Goal: Contribute content: Contribute content

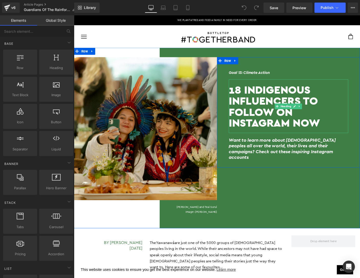
click at [348, 131] on h1 "18 Indigenous influencers to follow on instagram now" at bounding box center [305, 114] width 129 height 48
click at [341, 129] on h1 "18 Indigenous influencers to follow on instagram now" at bounding box center [305, 114] width 129 height 48
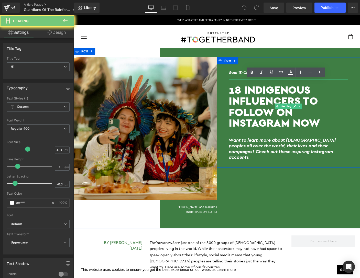
click at [341, 129] on h1 "18 Indigenous influencers to follow on instagram now" at bounding box center [305, 114] width 129 height 48
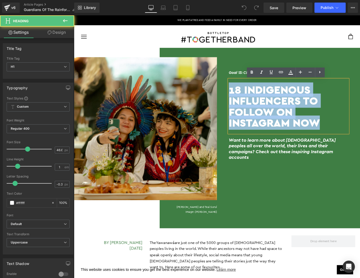
drag, startPoint x: 346, startPoint y: 131, endPoint x: 242, endPoint y: 89, distance: 112.1
click at [242, 89] on div "18 Indigenous influencers to follow on instagram now" at bounding box center [305, 114] width 129 height 58
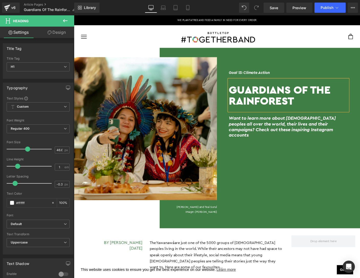
click at [296, 121] on div "Want to learn more about Indigenous peoples all over the world, their lives and…" at bounding box center [305, 136] width 129 height 35
click at [301, 136] on h2 "Want to learn more about Indigenous peoples all over the world, their lives and…" at bounding box center [305, 136] width 129 height 25
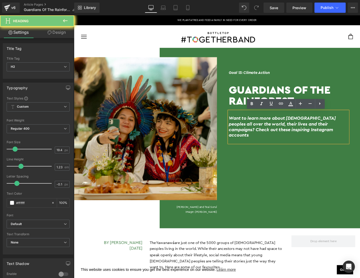
click at [327, 140] on h2 "Want to learn more about Indigenous peoples all over the world, their lives and…" at bounding box center [305, 136] width 129 height 25
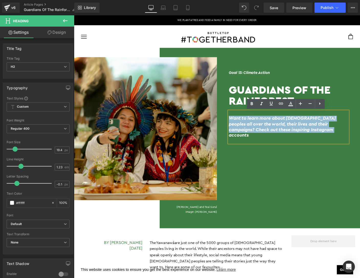
drag, startPoint x: 318, startPoint y: 140, endPoint x: 232, endPoint y: 124, distance: 88.0
click at [232, 124] on div "Goal 13: Climate Action Heading Guardians Of The Rainforest Heading Want to lea…" at bounding box center [306, 110] width 155 height 85
paste div
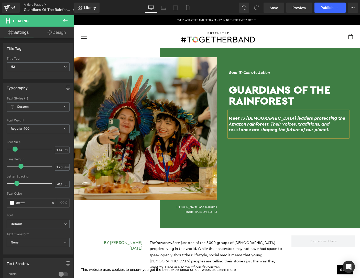
click at [132, 264] on h5 "By DELPHI BOUCHIER HAYES 10 november 2021" at bounding box center [113, 265] width 69 height 12
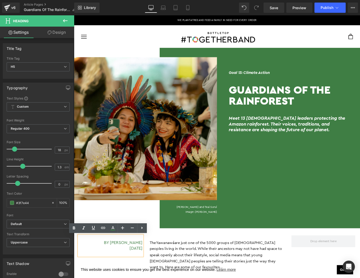
drag, startPoint x: 94, startPoint y: 261, endPoint x: 148, endPoint y: 261, distance: 54.0
click at [148, 261] on h5 "By DELPHI BOUCHIER HAYES 10 november 2021" at bounding box center [113, 265] width 69 height 12
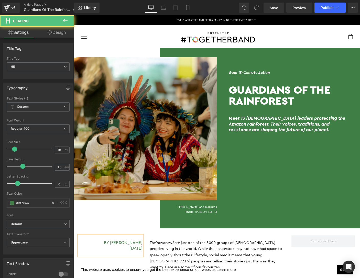
drag, startPoint x: 106, startPoint y: 267, endPoint x: 150, endPoint y: 266, distance: 44.2
click at [150, 266] on div "By Jessica Jurkschat 10 november 2021 Heading" at bounding box center [113, 264] width 77 height 22
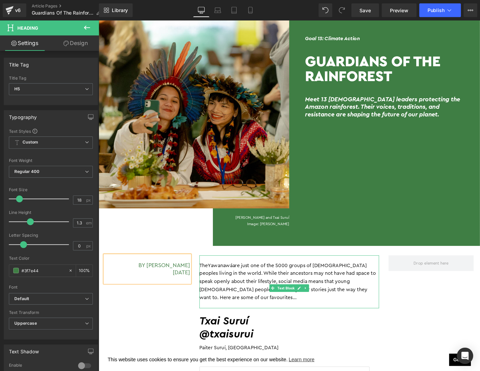
scroll to position [55, 0]
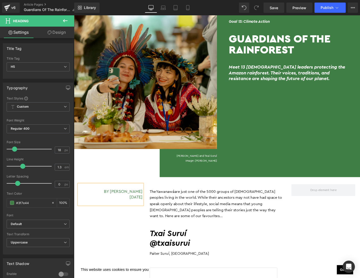
click at [198, 228] on p "The Yawanawá are just one of the 5000 groups of Indigenous peoples living in th…" at bounding box center [229, 219] width 146 height 33
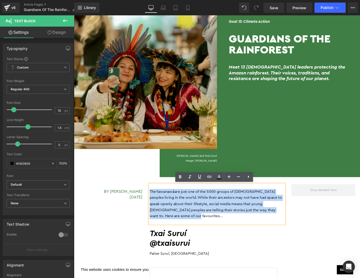
drag, startPoint x: 179, startPoint y: 231, endPoint x: 151, endPoint y: 206, distance: 37.8
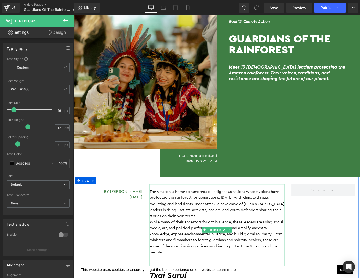
click at [201, 234] on p "The Amazon is home to hundreds of Indigenous nations whose voices have protecte…" at bounding box center [229, 219] width 146 height 33
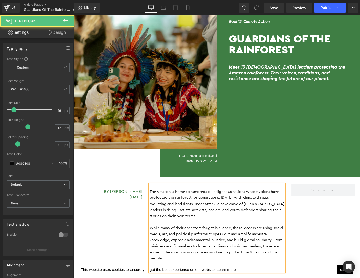
click at [170, 227] on p "The Amazon is home to hundreds of Indigenous nations whose voices have protecte…" at bounding box center [229, 219] width 146 height 33
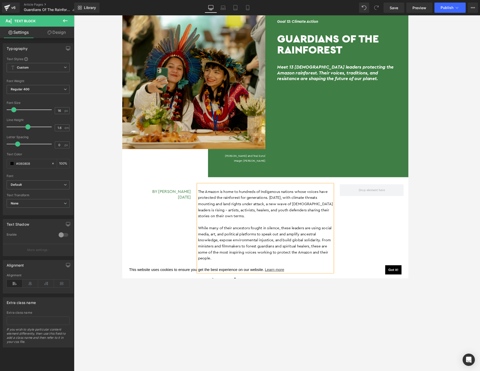
click at [237, 278] on p "While many of their ancestors fought in silence, these leaders are using social…" at bounding box center [277, 261] width 146 height 39
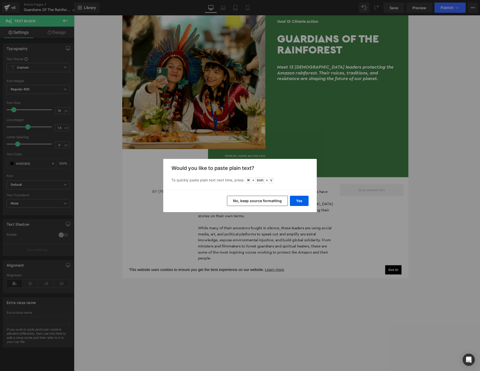
click at [0, 0] on button "No, keep source formatting" at bounding box center [0, 0] width 0 height 0
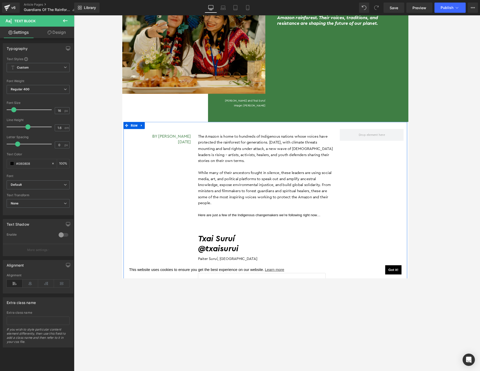
scroll to position [127, 0]
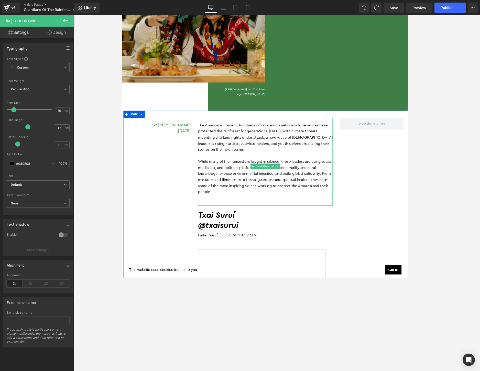
click at [233, 206] on p "While many of their ancestors fought in silence, these leaders are using social…" at bounding box center [277, 189] width 146 height 39
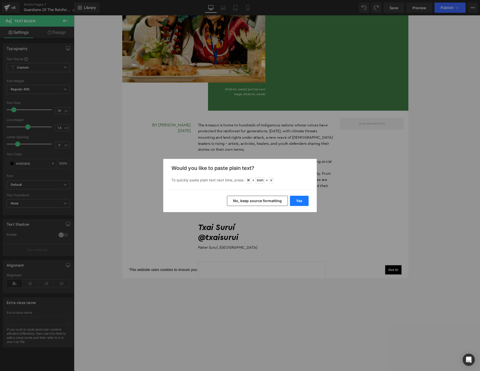
click at [0, 0] on button "Yes" at bounding box center [0, 0] width 0 height 0
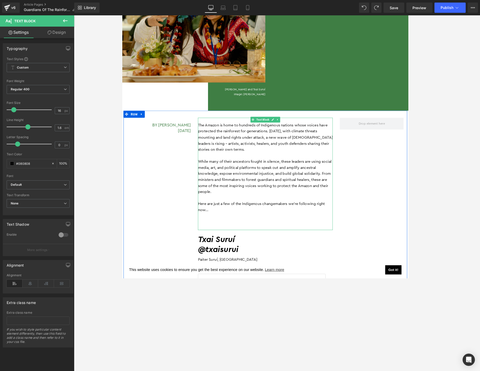
click at [240, 239] on p at bounding box center [277, 239] width 146 height 7
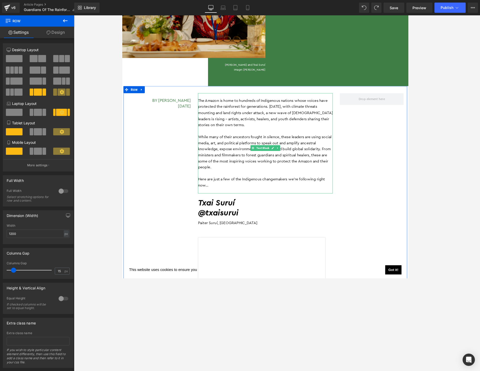
scroll to position [163, 0]
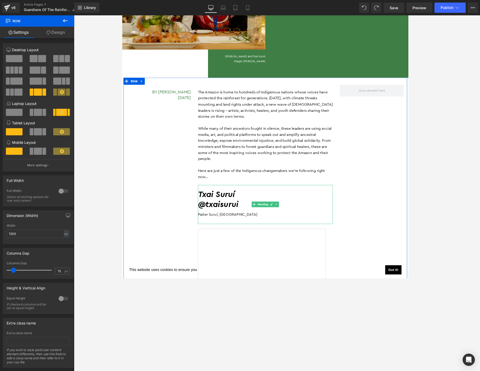
click at [239, 205] on h2 "Txai Suruí" at bounding box center [277, 209] width 146 height 11
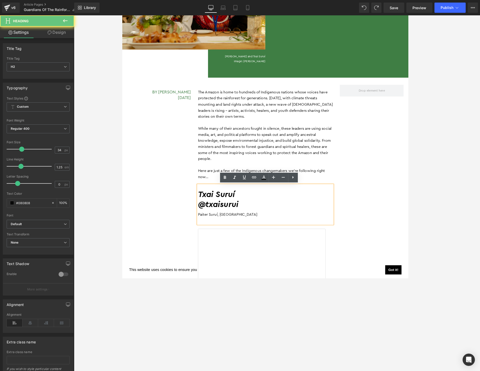
drag, startPoint x: 251, startPoint y: 207, endPoint x: 198, endPoint y: 207, distance: 53.2
paste div
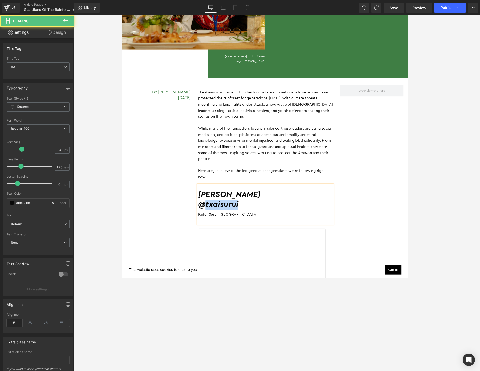
drag, startPoint x: 212, startPoint y: 217, endPoint x: 259, endPoint y: 216, distance: 46.5
click at [259, 217] on h2 "@txaisurui" at bounding box center [277, 220] width 146 height 11
drag, startPoint x: 250, startPoint y: 230, endPoint x: 199, endPoint y: 230, distance: 51.1
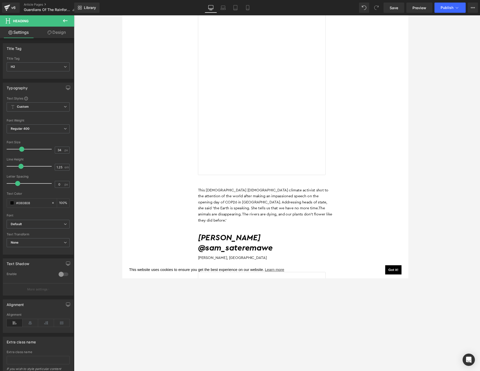
scroll to position [411, 0]
click at [277, 224] on span "Text Block" at bounding box center [274, 223] width 16 height 6
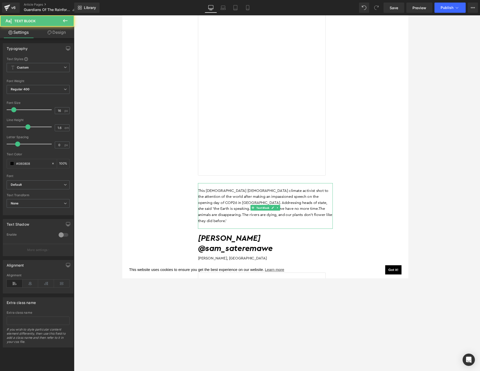
click at [330, 227] on p "This 24 year old Indigenous climate activist shot to the attention of the world…" at bounding box center [277, 221] width 146 height 39
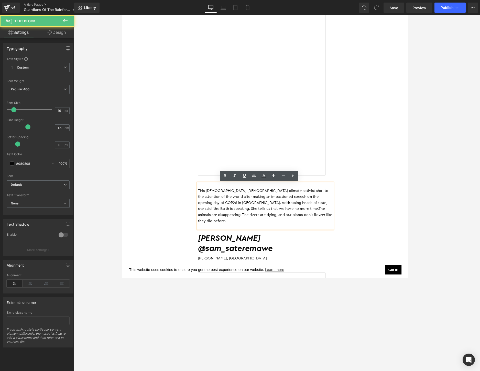
click at [324, 230] on p "This 24 year old Indigenous climate activist shot to the attention of the world…" at bounding box center [277, 221] width 146 height 39
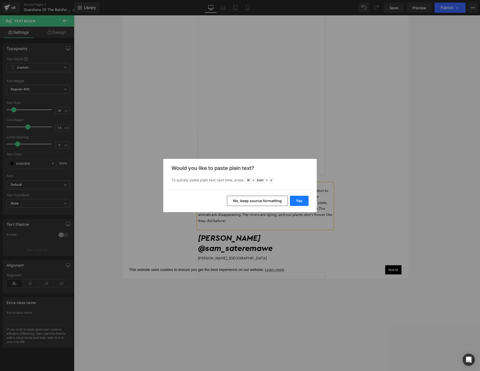
click at [301, 200] on button "Yes" at bounding box center [299, 201] width 19 height 10
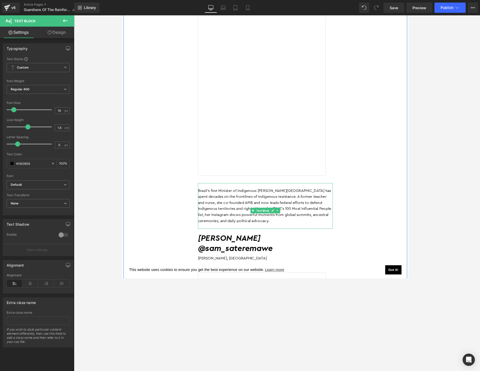
click at [300, 234] on p "Brazil’s first Minister of Indigenous Peoples, Sônia has spent decades on the f…" at bounding box center [277, 221] width 146 height 39
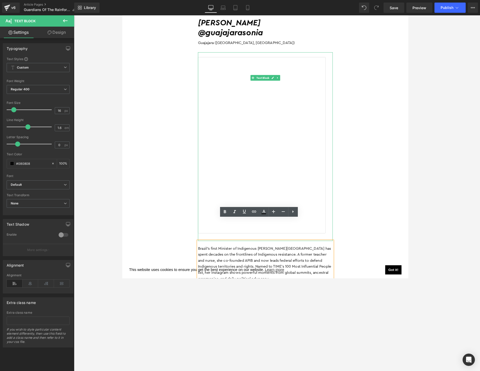
scroll to position [299, 0]
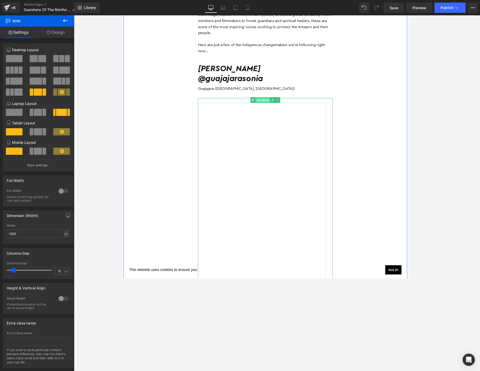
click at [272, 105] on span "Text Block" at bounding box center [274, 107] width 16 height 6
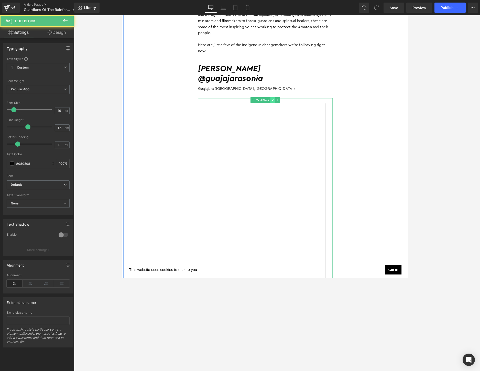
click at [284, 106] on icon at bounding box center [284, 106] width 3 height 3
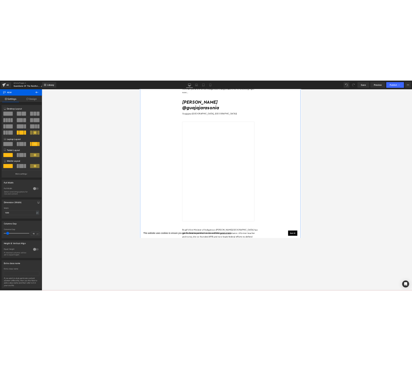
scroll to position [327, 0]
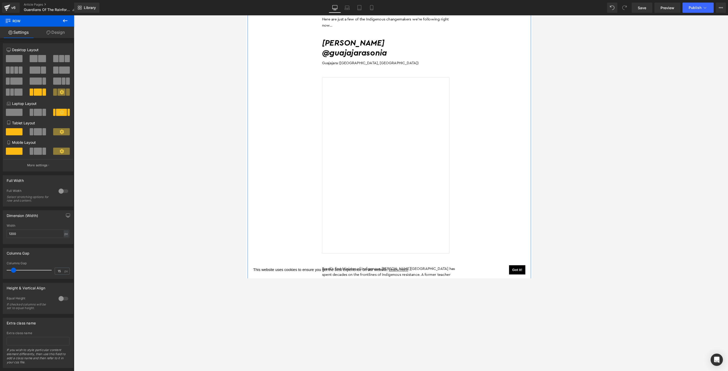
click at [360, 81] on icon at bounding box center [414, 79] width 3 height 3
click at [360, 81] on icon at bounding box center [417, 79] width 3 height 3
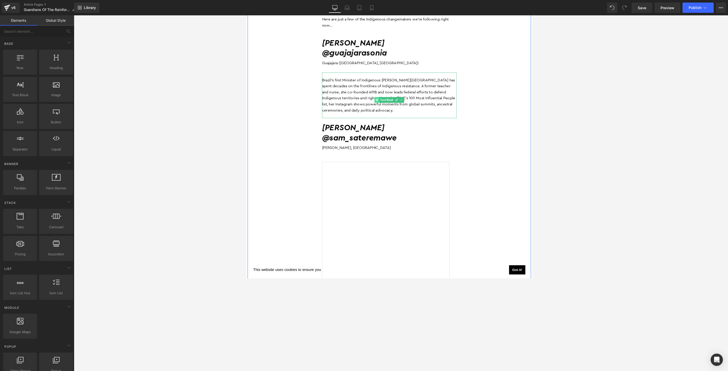
click at [360, 108] on span at bounding box center [387, 107] width 5 height 6
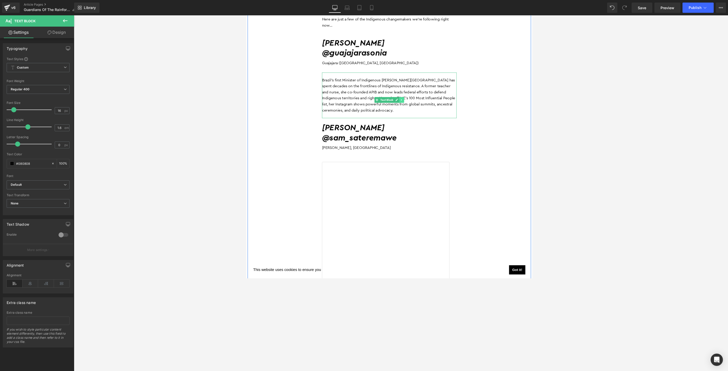
click at [360, 106] on icon at bounding box center [414, 106] width 3 height 3
click at [360, 107] on icon at bounding box center [411, 107] width 3 height 3
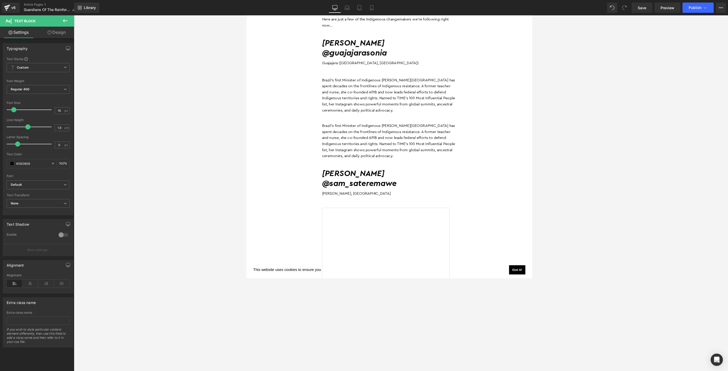
click at [360, 148] on div at bounding box center [401, 192] width 654 height 355
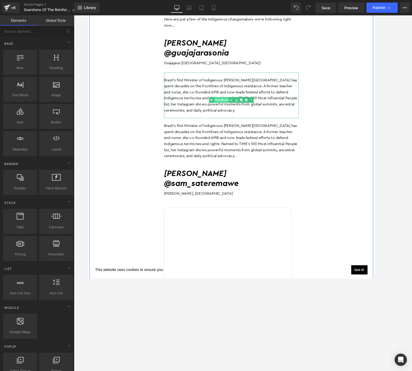
click at [234, 106] on span "Text Block" at bounding box center [232, 107] width 16 height 6
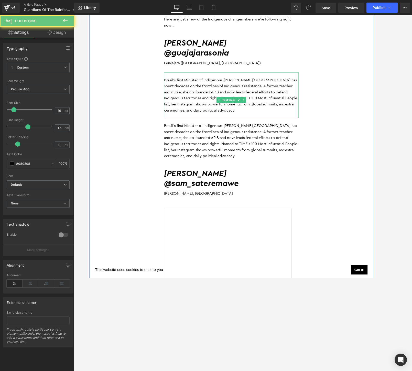
click at [221, 119] on p "Brazil’s first Minister of Indigenous Peoples, Sônia has spent decades on the f…" at bounding box center [243, 101] width 146 height 39
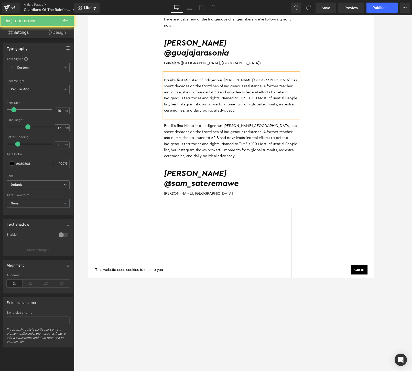
click at [221, 119] on p "Brazil’s first Minister of Indigenous Peoples, Sônia has spent decades on the f…" at bounding box center [243, 101] width 146 height 39
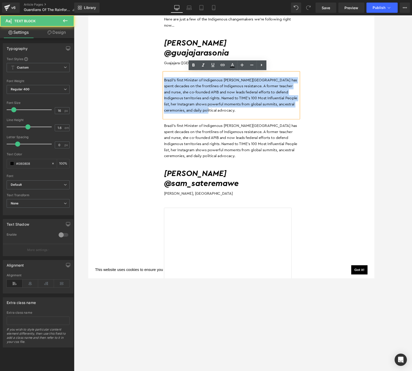
click at [221, 119] on p "Brazil’s first Minister of Indigenous Peoples, Sônia has spent decades on the f…" at bounding box center [243, 101] width 146 height 39
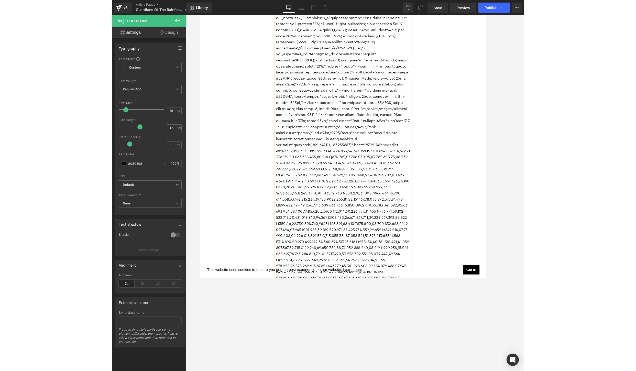
scroll to position [446, 0]
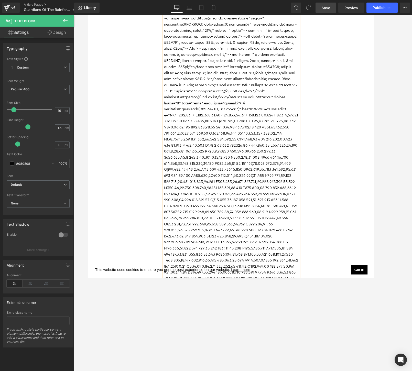
click at [324, 10] on span "Save" at bounding box center [325, 7] width 8 height 5
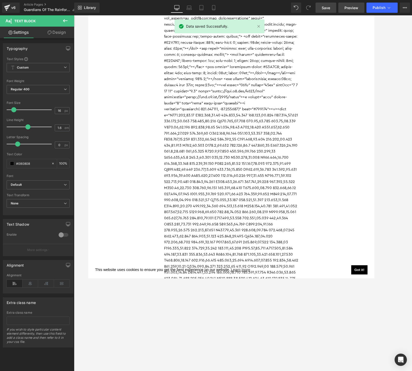
click at [352, 7] on span "Preview" at bounding box center [351, 7] width 14 height 5
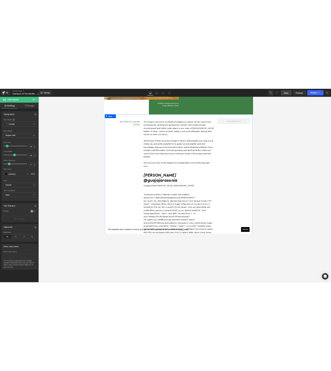
scroll to position [145, 0]
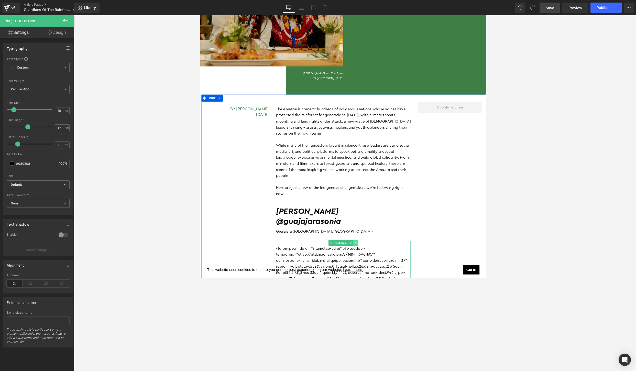
click at [360, 262] on icon at bounding box center [368, 261] width 3 height 3
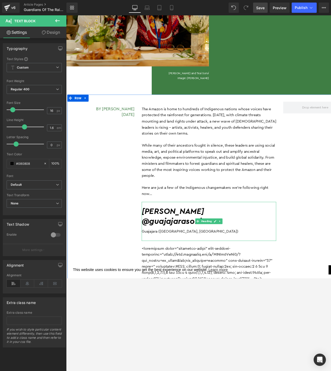
click at [190, 237] on h2 "@guajajarasonia" at bounding box center [221, 238] width 146 height 11
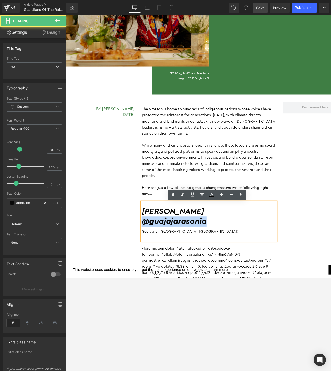
drag, startPoint x: 224, startPoint y: 239, endPoint x: 140, endPoint y: 239, distance: 84.6
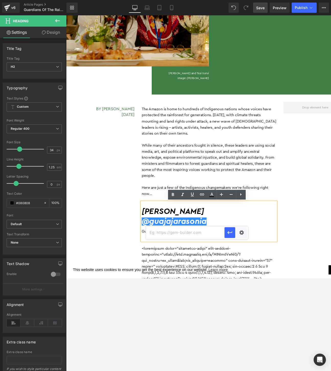
click at [195, 234] on input "text" at bounding box center [185, 232] width 79 height 13
paste input "https://www.instagram.com/guajajarasonia/?hl=en"
type input "https://www.instagram.com/guajajarasonia/?hl=en"
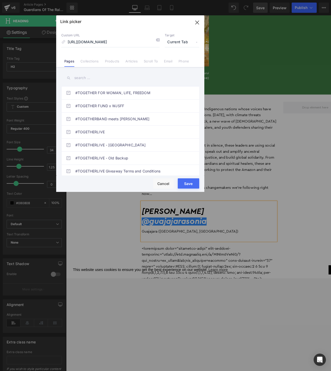
click at [185, 43] on span "Current Tab" at bounding box center [182, 42] width 35 height 10
click at [174, 61] on li "New Tab" at bounding box center [182, 60] width 40 height 9
click at [189, 182] on button "Save" at bounding box center [188, 183] width 21 height 10
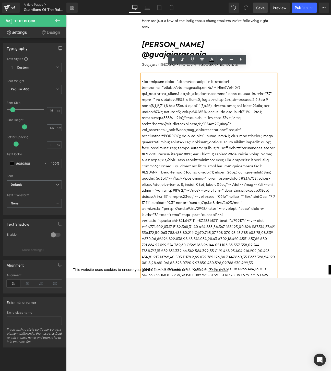
scroll to position [370, 0]
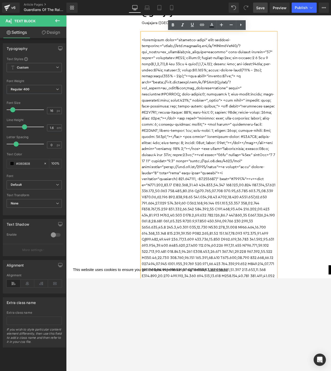
click at [255, 208] on p at bounding box center [221, 359] width 146 height 641
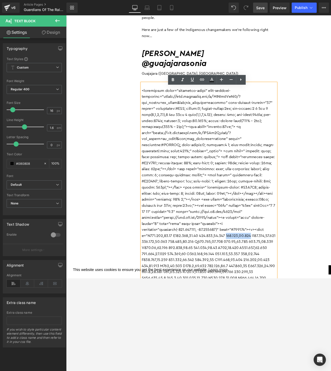
scroll to position [311, 0]
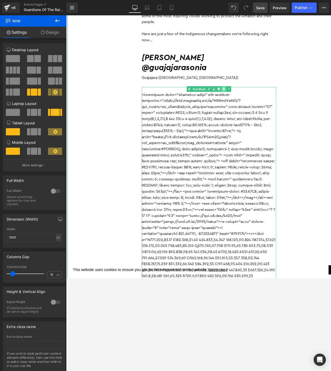
click at [237, 95] on icon at bounding box center [236, 95] width 3 height 3
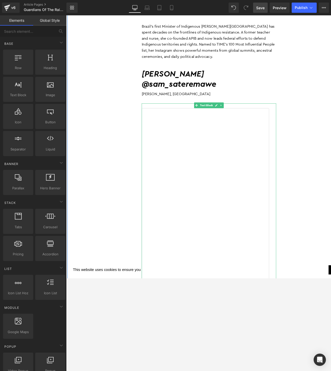
scroll to position [350, 0]
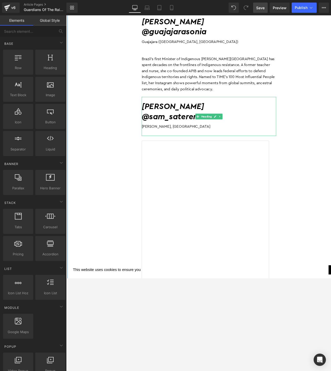
click at [195, 112] on h2 "Samela Awiá" at bounding box center [221, 114] width 146 height 11
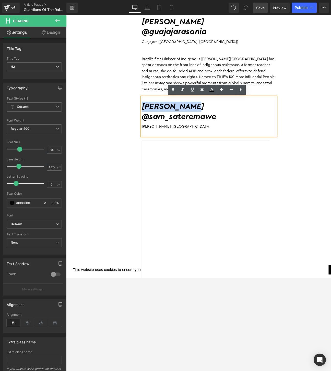
drag, startPoint x: 208, startPoint y: 113, endPoint x: 150, endPoint y: 113, distance: 58.6
click at [150, 113] on h2 "Samela Awiá" at bounding box center [221, 114] width 146 height 11
paste div
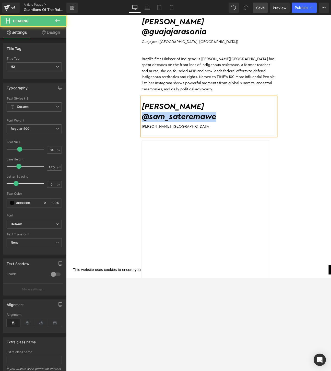
drag, startPoint x: 242, startPoint y: 124, endPoint x: 151, endPoint y: 125, distance: 91.0
click at [151, 125] on h2 "@sam_sateremawe" at bounding box center [221, 125] width 146 height 11
drag, startPoint x: 235, startPoint y: 125, endPoint x: 145, endPoint y: 125, distance: 90.0
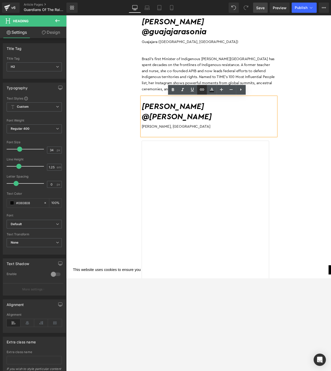
click at [190, 129] on input "text" at bounding box center [190, 127] width 79 height 13
paste input "https://www.instagram.com/alessandra_korap/?hl=en"
type input "https://www.instagram.com/alessandra_korap/?hl=en"
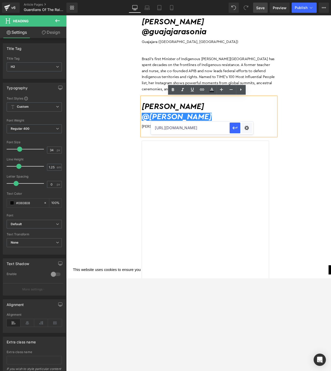
scroll to position [0, 30]
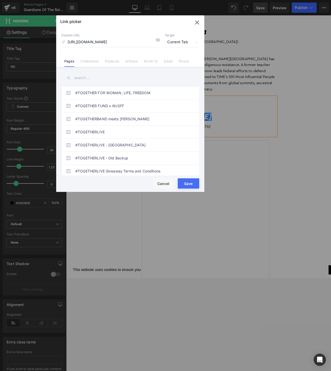
click at [185, 41] on span "Current Tab" at bounding box center [182, 42] width 35 height 10
click at [177, 63] on li "New Tab" at bounding box center [182, 60] width 40 height 9
click at [192, 181] on button "Save" at bounding box center [188, 183] width 21 height 10
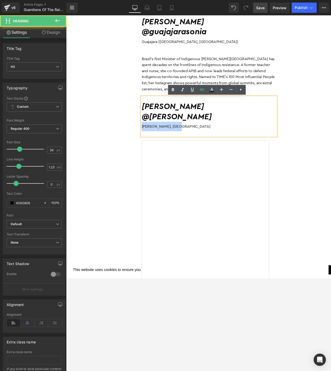
drag, startPoint x: 199, startPoint y: 135, endPoint x: 140, endPoint y: 134, distance: 59.1
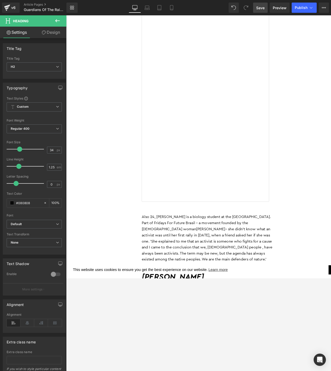
scroll to position [549, 0]
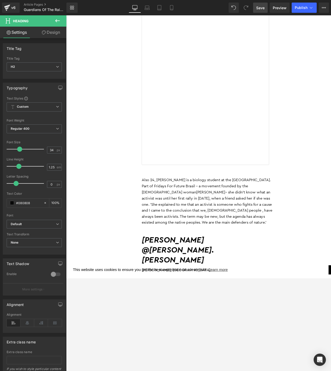
click at [198, 207] on p "Also 24, Samela is a biology student at the State University of Amazonas. Part …" at bounding box center [221, 216] width 146 height 52
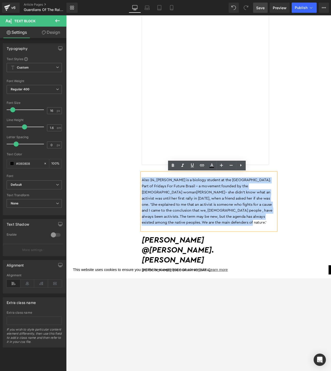
drag, startPoint x: 250, startPoint y: 239, endPoint x: 141, endPoint y: 192, distance: 118.9
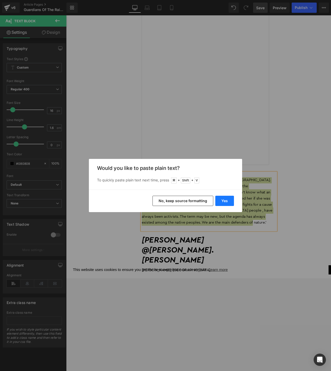
click at [222, 199] on button "Yes" at bounding box center [225, 201] width 19 height 10
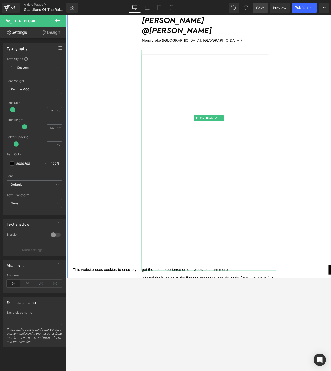
scroll to position [435, 0]
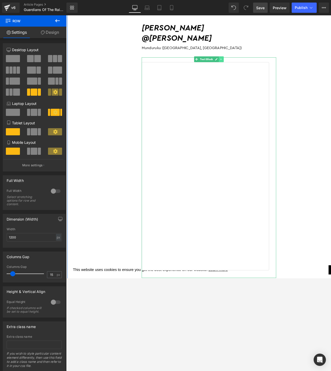
click at [234, 63] on icon at bounding box center [234, 63] width 1 height 2
click at [238, 63] on icon at bounding box center [236, 63] width 3 height 3
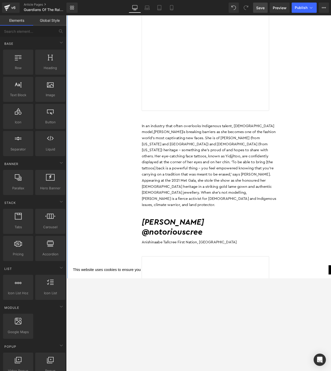
scroll to position [715, 0]
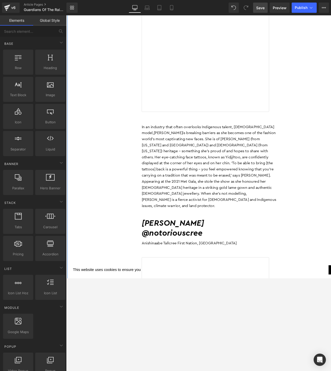
click at [224, 166] on div "In an industry that often overlooks Indigenous talent, 19-year-old model, Quann…" at bounding box center [221, 179] width 146 height 102
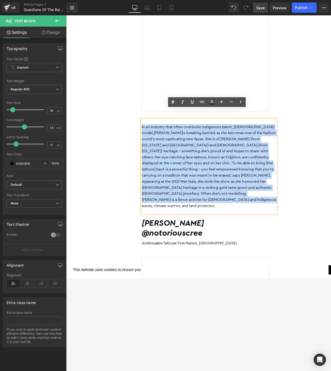
drag, startPoint x: 258, startPoint y: 208, endPoint x: 131, endPoint y: 123, distance: 153.3
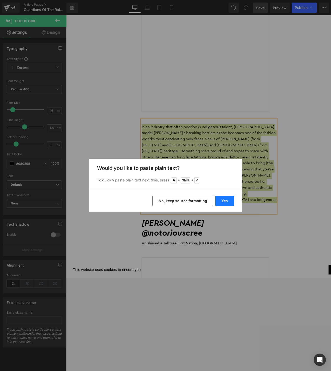
click at [227, 202] on button "Yes" at bounding box center [225, 201] width 19 height 10
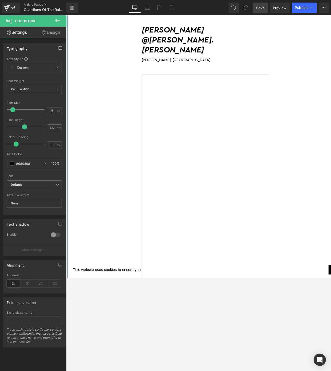
scroll to position [527, 0]
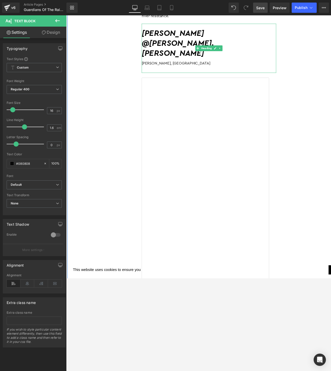
click at [247, 33] on h2 "Quannah Chasinghorse @quannah.rose" at bounding box center [221, 45] width 146 height 33
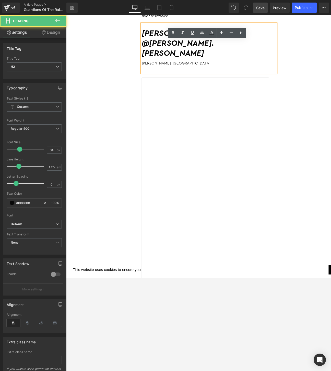
click at [289, 39] on h2 "Quannah Chasinghorse @quannah.rose" at bounding box center [221, 45] width 146 height 33
click at [149, 36] on h2 "Quannah Chasinghorse @quannah.rose" at bounding box center [221, 45] width 146 height 33
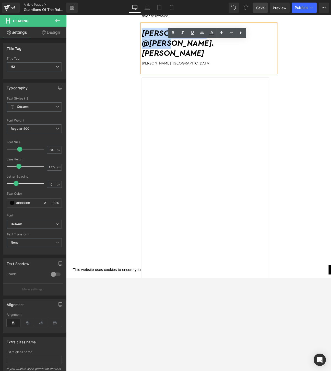
drag, startPoint x: 149, startPoint y: 36, endPoint x: 257, endPoint y: 38, distance: 107.9
click at [257, 38] on h2 "Quannah Chasinghorse @quannah.rose" at bounding box center [221, 45] width 146 height 33
paste div
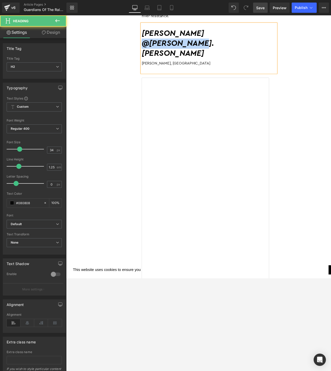
drag, startPoint x: 201, startPoint y: 44, endPoint x: 141, endPoint y: 44, distance: 60.9
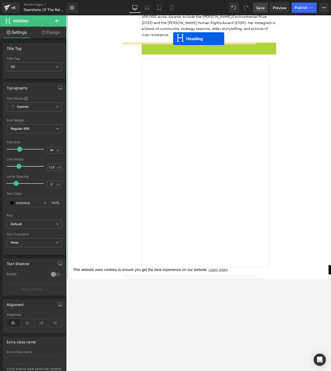
scroll to position [481, 0]
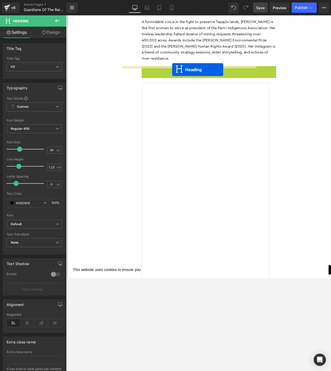
drag, startPoint x: 215, startPoint y: 44, endPoint x: 181, endPoint y: 73, distance: 44.1
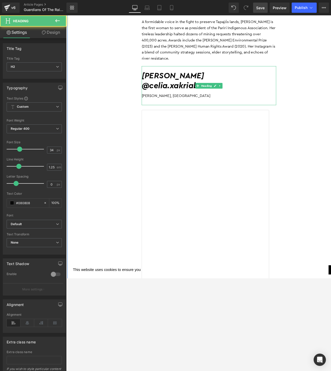
click at [222, 107] on div "Han Gwich'n, US" at bounding box center [221, 102] width 146 height 10
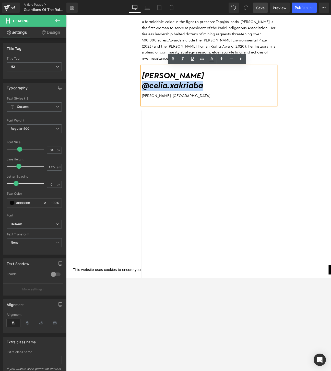
drag, startPoint x: 230, startPoint y: 92, endPoint x: 143, endPoint y: 92, distance: 87.7
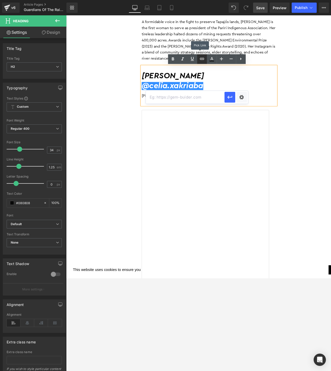
scroll to position [0, 0]
click at [187, 100] on input "text" at bounding box center [185, 97] width 79 height 13
paste input "https://www.instagram.com/celia.xakriaba/?hl=en"
type input "https://www.instagram.com/celia.xakriaba/?hl=en"
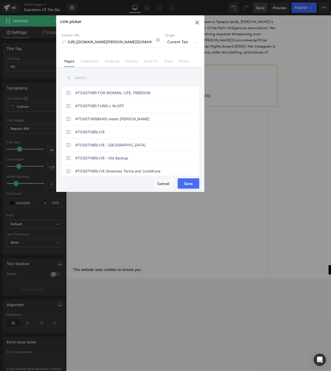
click at [180, 42] on span "Current Tab" at bounding box center [182, 42] width 35 height 10
click at [174, 61] on li "New Tab" at bounding box center [182, 60] width 40 height 9
click at [192, 181] on button "Save" at bounding box center [188, 183] width 21 height 10
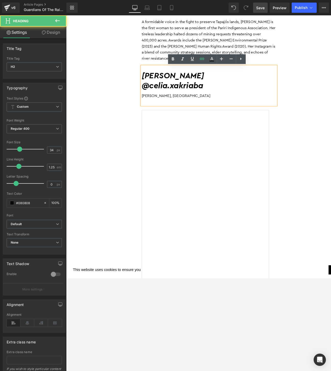
click at [180, 105] on div "Han Gwich'n, US" at bounding box center [221, 102] width 146 height 10
drag, startPoint x: 183, startPoint y: 105, endPoint x: 149, endPoint y: 105, distance: 34.5
click at [149, 105] on div "Han Gwich'n, US" at bounding box center [221, 102] width 146 height 10
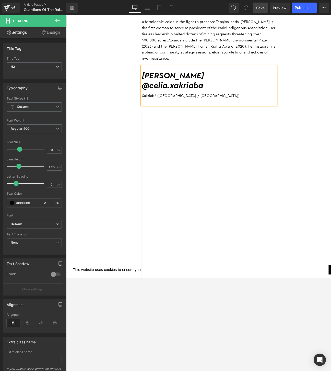
click at [261, 6] on span "Save" at bounding box center [260, 7] width 8 height 5
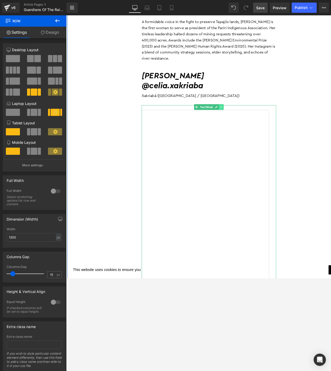
click at [236, 115] on icon at bounding box center [234, 114] width 3 height 3
click at [237, 115] on icon at bounding box center [236, 114] width 3 height 3
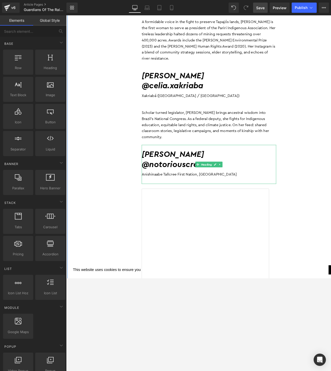
click at [199, 161] on h2 "James Jones" at bounding box center [221, 166] width 146 height 11
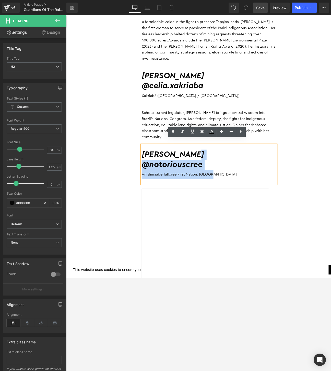
drag, startPoint x: 201, startPoint y: 159, endPoint x: 147, endPoint y: 161, distance: 53.5
click at [148, 161] on div "James Jones @notoriouscree Anishinaabe Tallcree First Nation, Canada" at bounding box center [221, 176] width 146 height 42
paste div
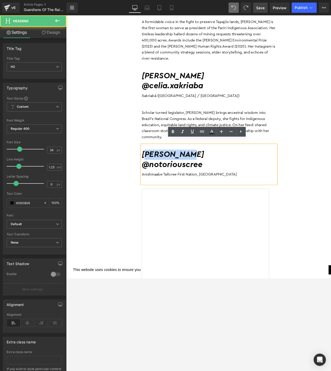
drag, startPoint x: 198, startPoint y: 158, endPoint x: 150, endPoint y: 159, distance: 48.1
click at [150, 161] on h2 "James Jones" at bounding box center [221, 166] width 146 height 11
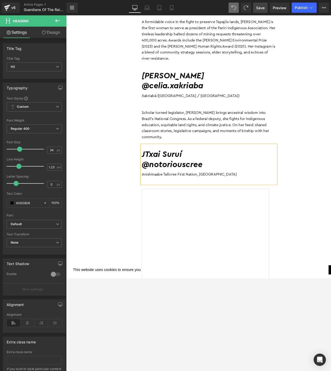
click at [153, 161] on h2 "JTxai Suruí" at bounding box center [221, 166] width 146 height 11
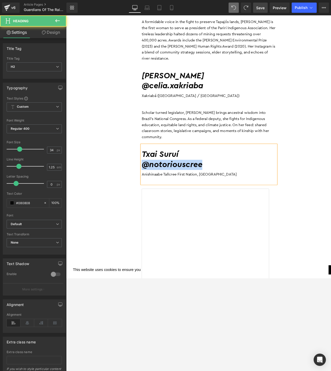
drag, startPoint x: 221, startPoint y: 172, endPoint x: 151, endPoint y: 172, distance: 70.3
click at [151, 172] on h2 "@notoriouscree" at bounding box center [221, 177] width 146 height 11
drag, startPoint x: 202, startPoint y: 170, endPoint x: 150, endPoint y: 170, distance: 51.7
click at [150, 172] on h2 "@txaisurui" at bounding box center [221, 177] width 146 height 11
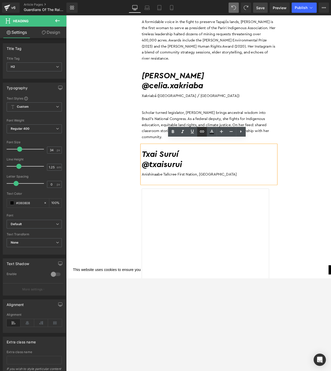
click at [197, 174] on input "text" at bounding box center [185, 169] width 79 height 13
paste input "https://www.instagram.com/txaisurui/?hl=en"
type input "https://www.instagram.com/txaisurui/?hl=en"
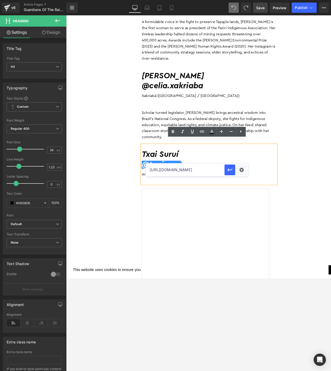
scroll to position [0, 13]
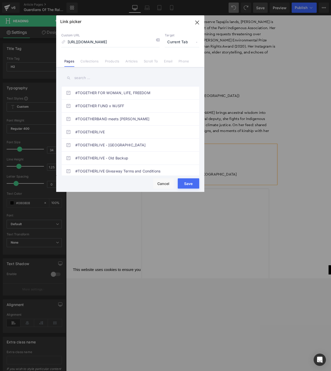
click at [178, 45] on span "Current Tab" at bounding box center [182, 42] width 35 height 10
click at [177, 61] on li "New Tab" at bounding box center [182, 60] width 40 height 9
click at [184, 184] on button "Save" at bounding box center [188, 183] width 21 height 10
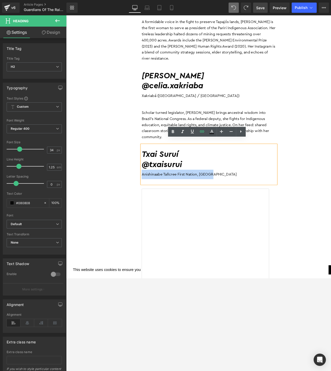
drag, startPoint x: 234, startPoint y: 183, endPoint x: 149, endPoint y: 183, distance: 85.7
click at [149, 183] on div "Anishinaabe Tallcree First Nation, Canada" at bounding box center [221, 187] width 146 height 10
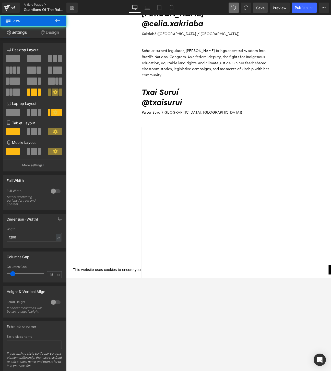
scroll to position [550, 0]
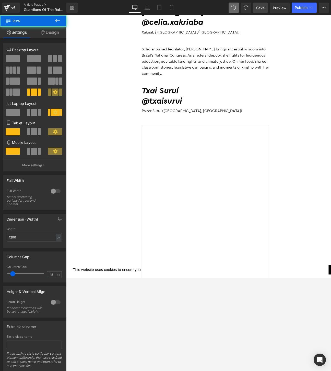
click at [287, 136] on div at bounding box center [221, 248] width 146 height 238
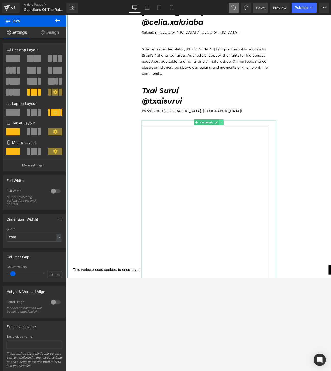
click at [236, 130] on icon at bounding box center [234, 131] width 3 height 3
click at [237, 130] on icon at bounding box center [236, 131] width 3 height 3
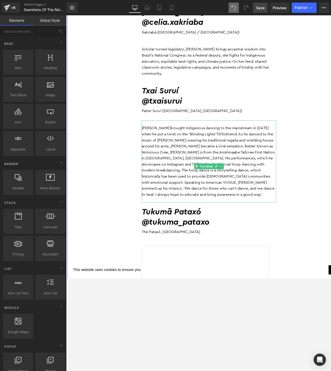
click at [215, 198] on p "James Jones brought Indigenous dancing to the mainstream in 2020 when he put a …" at bounding box center [221, 173] width 146 height 78
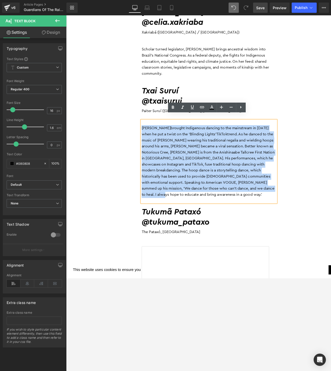
drag, startPoint x: 184, startPoint y: 203, endPoint x: 126, endPoint y: 132, distance: 91.6
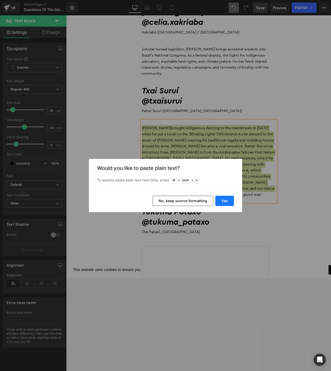
click at [228, 200] on button "Yes" at bounding box center [225, 201] width 19 height 10
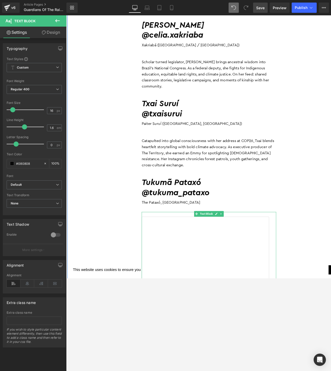
scroll to position [531, 0]
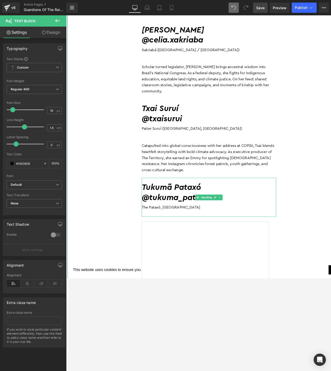
click at [176, 218] on div "The Pataxó, Brazil" at bounding box center [221, 223] width 146 height 10
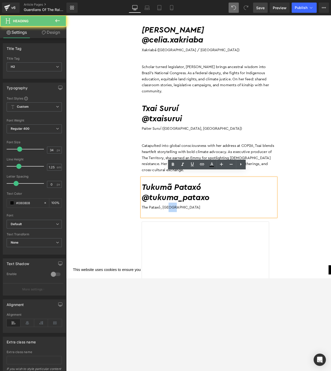
click at [176, 218] on div "The Pataxó, Brazil" at bounding box center [221, 223] width 146 height 10
paste div
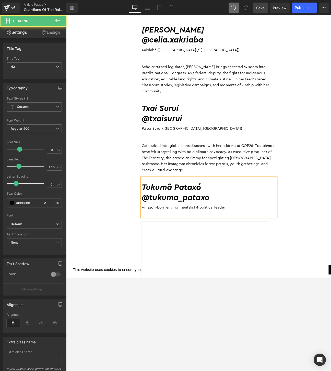
drag, startPoint x: 225, startPoint y: 192, endPoint x: 143, endPoint y: 193, distance: 81.3
drag, startPoint x: 232, startPoint y: 204, endPoint x: 146, endPoint y: 204, distance: 85.9
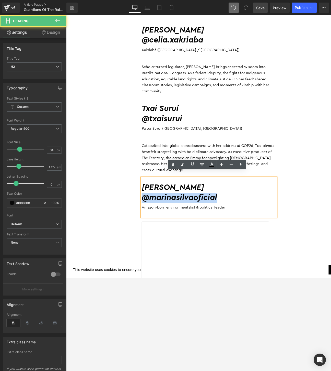
drag, startPoint x: 241, startPoint y: 203, endPoint x: 145, endPoint y: 204, distance: 95.6
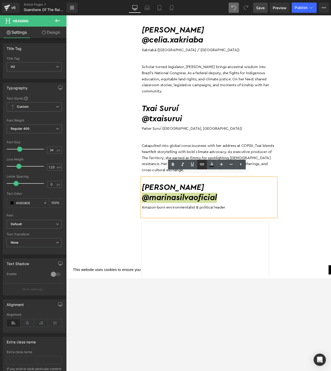
click at [204, 176] on icon at bounding box center [155, 197] width 146 height 42
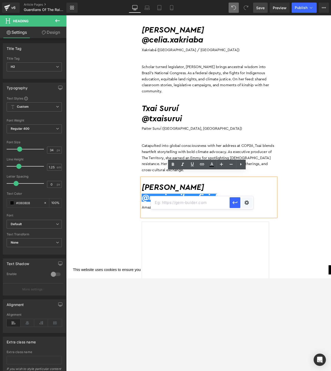
click at [192, 203] on input "text" at bounding box center [190, 202] width 79 height 13
paste input "https://www.instagram.com/marinasilvaoficial/"
type input "https://www.instagram.com/marinasilvaoficial/"
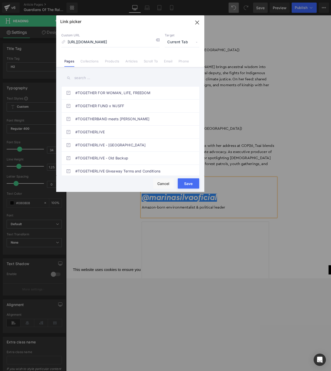
click at [184, 41] on span "Current Tab" at bounding box center [182, 42] width 35 height 10
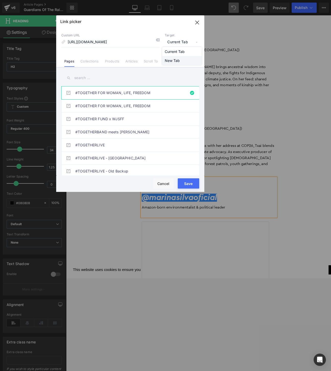
click at [179, 59] on li "New Tab" at bounding box center [182, 60] width 40 height 9
click at [193, 182] on button "Save" at bounding box center [188, 183] width 21 height 10
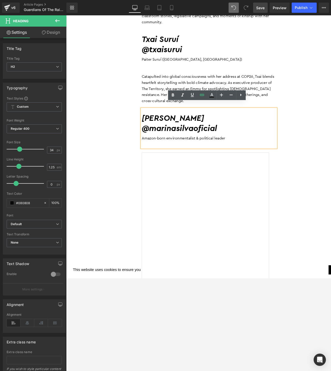
scroll to position [606, 0]
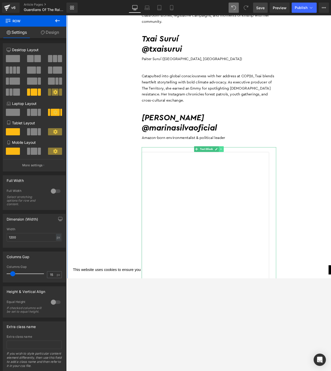
click at [235, 159] on icon at bounding box center [234, 160] width 3 height 3
click at [238, 159] on icon at bounding box center [236, 160] width 3 height 3
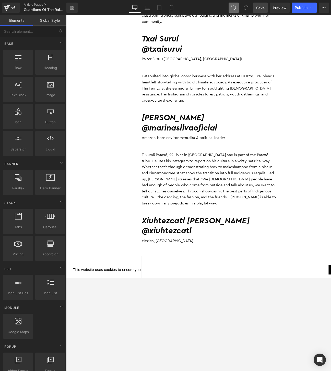
click at [208, 210] on p "Tukumã Patax ó, 22, lives in Brazil and is part of the Pataxó tribe. He uses hi…" at bounding box center [221, 192] width 146 height 59
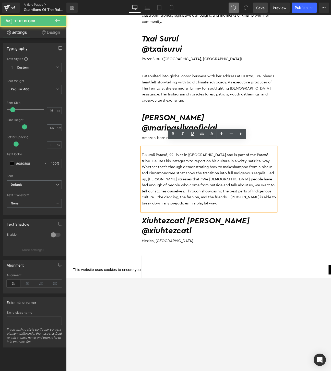
click at [168, 211] on p "Tukumã Patax ó, 22, lives in Brazil and is part of the Pataxó tribe. He uses hi…" at bounding box center [221, 192] width 146 height 59
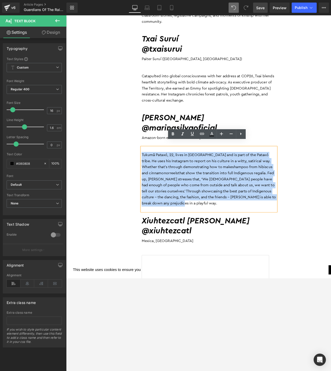
drag, startPoint x: 182, startPoint y: 211, endPoint x: 125, endPoint y: 154, distance: 80.5
copy p "Tukumã Patax ó, 22, lives in Brazil and is part of the Pataxó tribe. He uses hi…"
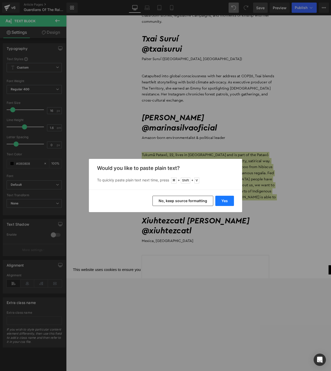
click at [229, 199] on button "Yes" at bounding box center [225, 201] width 19 height 10
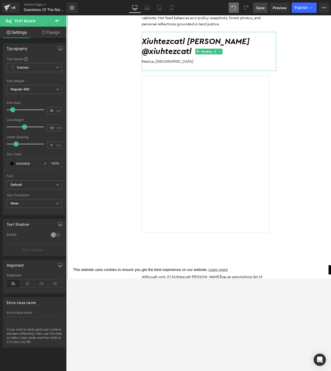
scroll to position [782, 0]
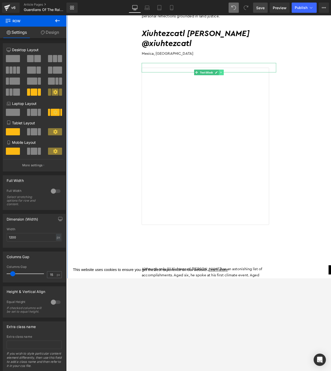
click at [237, 74] on link at bounding box center [234, 77] width 5 height 6
click at [237, 76] on icon at bounding box center [236, 77] width 3 height 3
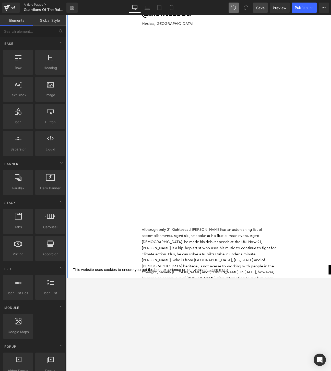
scroll to position [819, 0]
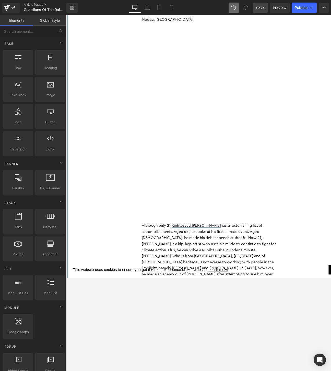
click at [198, 241] on link "Xiuhtezcatl Martinez" at bounding box center [207, 243] width 53 height 4
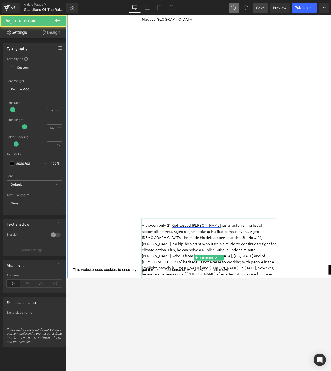
scroll to position [874, 0]
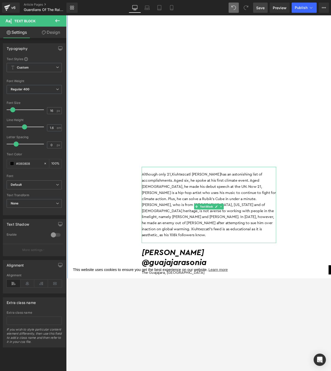
click at [197, 236] on p "Although only 21, Xiuhtezcatl Martinez has an astonishing list of accomplishmen…" at bounding box center [221, 220] width 146 height 72
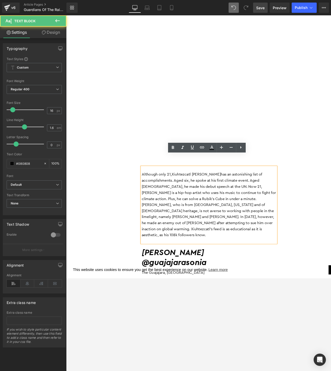
click at [197, 236] on p "Although only 21, Xiuhtezcatl Martinez has an astonishing list of accomplishmen…" at bounding box center [221, 220] width 146 height 72
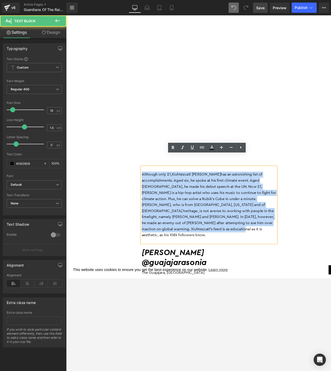
click at [197, 236] on p "Although only 21, Xiuhtezcatl Martinez has an astonishing list of accomplishmen…" at bounding box center [221, 220] width 146 height 72
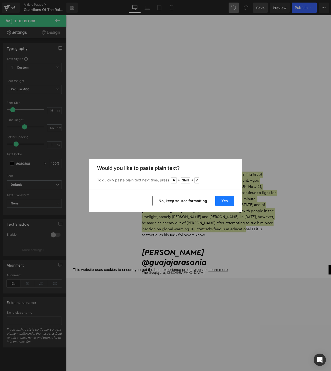
click at [226, 201] on button "Yes" at bounding box center [225, 201] width 19 height 10
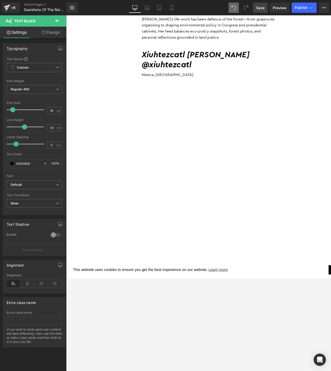
scroll to position [748, 0]
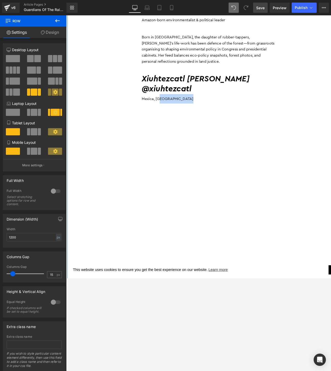
scroll to position [733, 0]
click at [173, 101] on div "Mexica, US" at bounding box center [221, 106] width 146 height 10
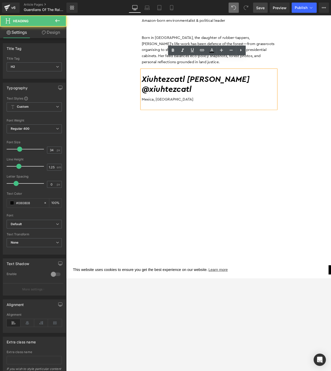
click at [173, 101] on div "Mexica, US" at bounding box center [221, 106] width 146 height 10
paste div
drag, startPoint x: 205, startPoint y: 83, endPoint x: 135, endPoint y: 83, distance: 69.8
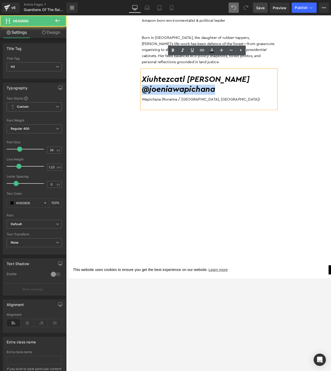
drag, startPoint x: 220, startPoint y: 83, endPoint x: 146, endPoint y: 83, distance: 74.4
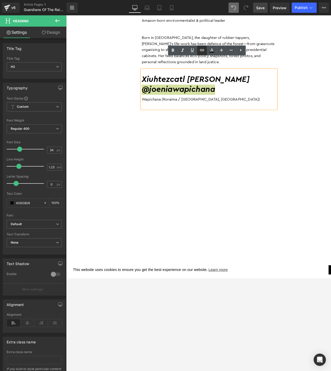
click at [203, 91] on input "text" at bounding box center [189, 88] width 79 height 13
paste input "https://www.instagram.com/joeniawapichana/?hl=en"
type input "https://www.instagram.com/joeniawapichana/?hl=en"
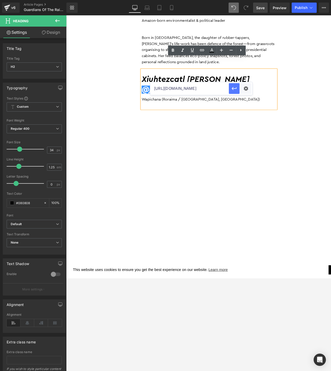
scroll to position [0, 28]
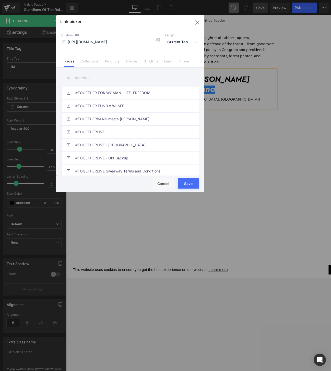
click at [180, 44] on span "Current Tab" at bounding box center [182, 42] width 35 height 10
click at [176, 60] on li "New Tab" at bounding box center [182, 60] width 40 height 9
click at [193, 183] on button "Save" at bounding box center [188, 183] width 21 height 10
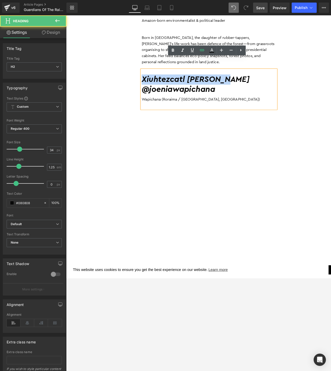
drag, startPoint x: 210, startPoint y: 72, endPoint x: 137, endPoint y: 73, distance: 73.1
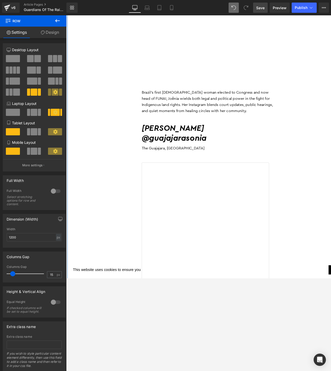
scroll to position [979, 0]
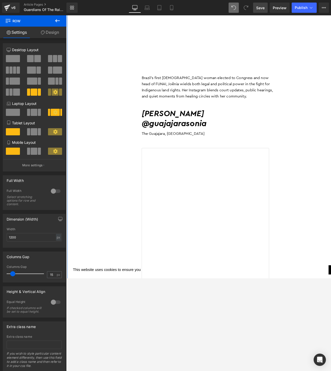
click at [230, 117] on h2 "Sonia Guajajara" at bounding box center [221, 122] width 146 height 11
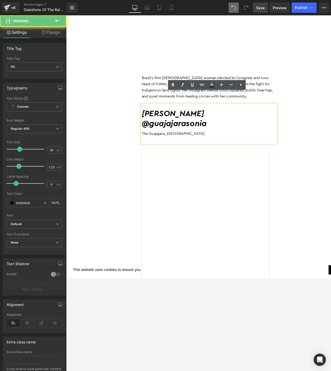
click at [219, 117] on h2 "Sonia Guajajara" at bounding box center [221, 122] width 146 height 11
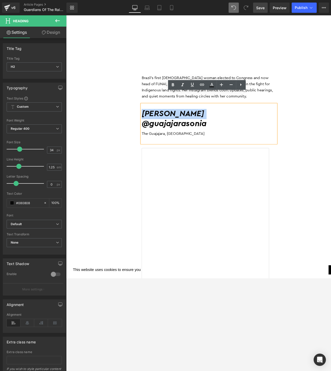
drag, startPoint x: 219, startPoint y: 110, endPoint x: 152, endPoint y: 109, distance: 67.5
click at [152, 117] on h2 "Sonia Guajajara" at bounding box center [221, 122] width 146 height 11
paste div
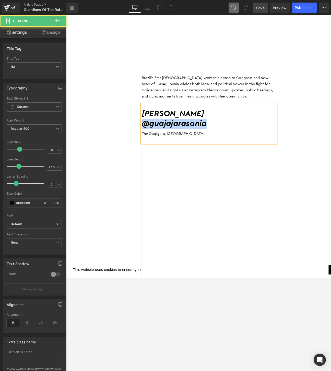
drag, startPoint x: 228, startPoint y: 120, endPoint x: 146, endPoint y: 120, distance: 82.1
drag, startPoint x: 239, startPoint y: 119, endPoint x: 150, endPoint y: 119, distance: 89.2
click at [150, 127] on h2 "@priscilatapajowara" at bounding box center [221, 132] width 146 height 11
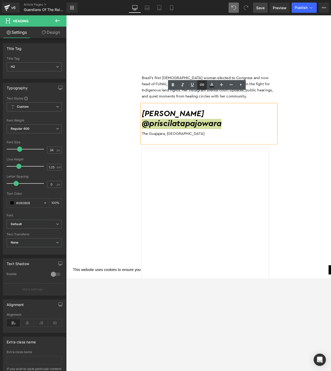
click at [210, 125] on input "text" at bounding box center [192, 122] width 79 height 13
paste input "https://www.instagram.com/priscilatapajowara/"
type input "https://www.instagram.com/priscilatapajowara/"
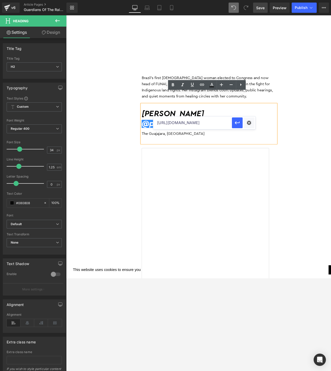
scroll to position [0, 19]
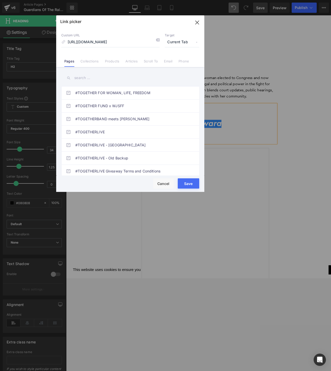
click at [183, 43] on span "Current Tab" at bounding box center [182, 42] width 35 height 10
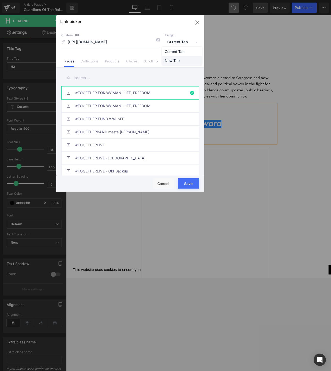
click at [173, 64] on li "New Tab" at bounding box center [182, 60] width 40 height 9
click at [190, 188] on button "Save" at bounding box center [188, 183] width 21 height 10
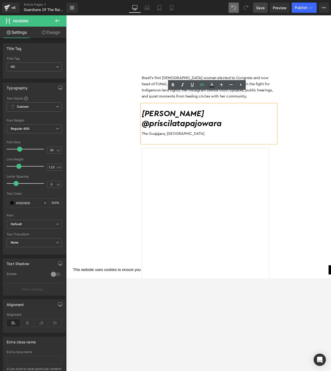
click at [186, 138] on div "The Guajajara, Brazil" at bounding box center [221, 143] width 146 height 10
drag, startPoint x: 191, startPoint y: 130, endPoint x: 147, endPoint y: 130, distance: 43.7
click at [148, 130] on div "Priscila Tapajowara @priscilatapajowara The Guajajara, Brazil" at bounding box center [221, 132] width 146 height 42
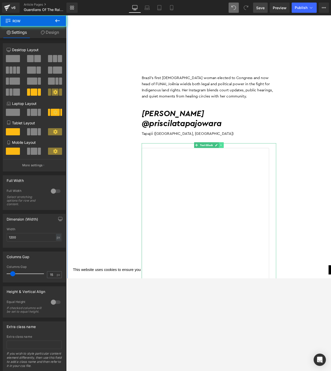
click at [235, 154] on icon at bounding box center [234, 155] width 3 height 3
click at [237, 154] on icon at bounding box center [236, 155] width 3 height 3
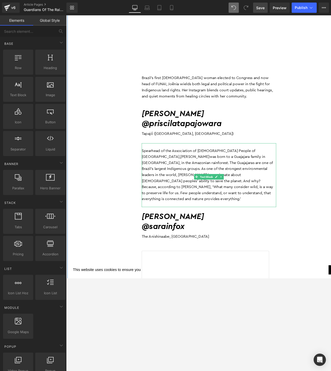
click at [221, 194] on p "Spearhead of the Association of Indigenous People of Brazil, Sonia Guajajara wa…" at bounding box center [221, 188] width 146 height 59
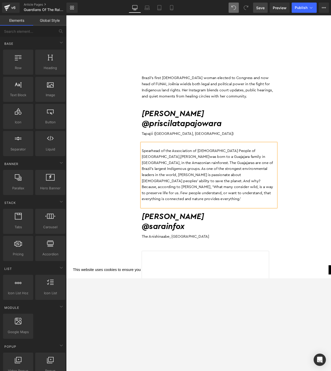
click at [221, 194] on p "Spearhead of the Association of Indigenous People of Brazil, Sonia Guajajara wa…" at bounding box center [221, 188] width 146 height 59
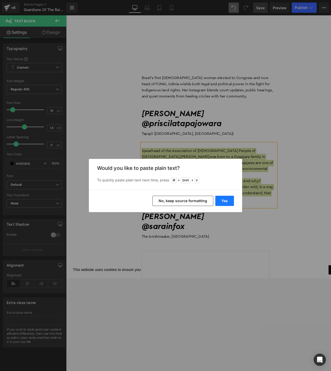
click at [231, 200] on button "Yes" at bounding box center [225, 201] width 19 height 10
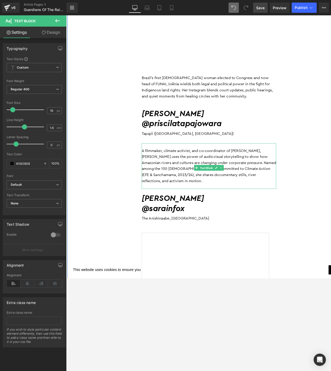
click at [261, 164] on p "A filmmaker, climate activist, and co‑coordinator of Mídia Indígena, Priscila u…" at bounding box center [221, 178] width 146 height 39
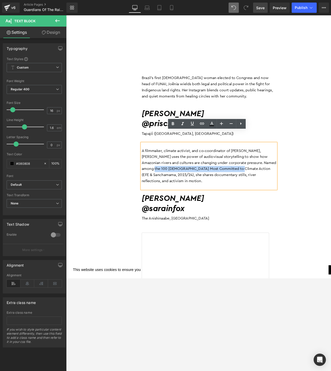
drag, startPoint x: 277, startPoint y: 162, endPoint x: 229, endPoint y: 170, distance: 48.5
click at [229, 170] on p "A filmmaker, climate activist, and co‑coordinator of Mídia Indígena, Priscila u…" at bounding box center [221, 178] width 146 height 39
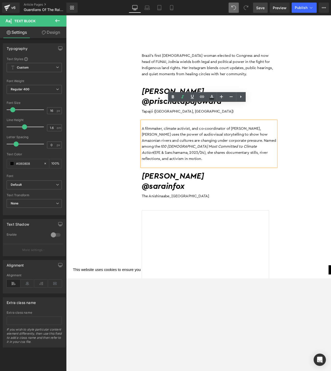
scroll to position [1009, 0]
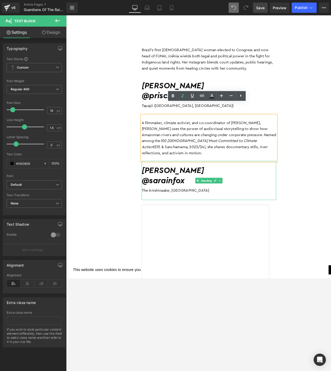
click at [198, 178] on h2 "Sarain Fox" at bounding box center [221, 183] width 146 height 11
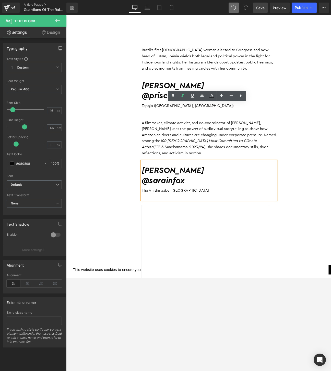
click at [188, 178] on h2 "Sarain Fox" at bounding box center [221, 183] width 146 height 11
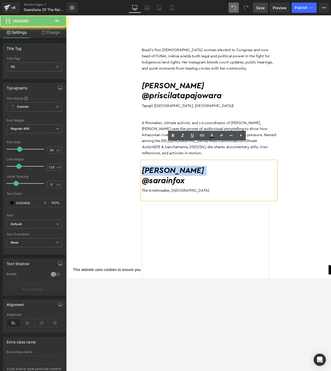
click at [188, 178] on h2 "Sarain Fox" at bounding box center [221, 183] width 146 height 11
paste div
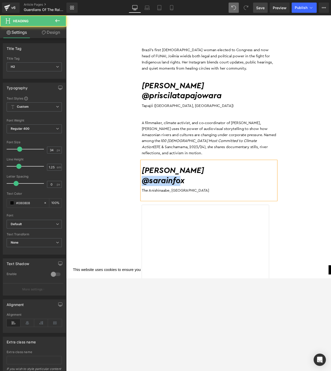
drag, startPoint x: 191, startPoint y: 174, endPoint x: 139, endPoint y: 175, distance: 52.2
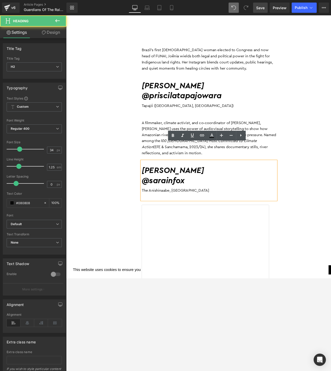
click at [201, 189] on h2 "@sarainfox" at bounding box center [221, 194] width 146 height 11
drag, startPoint x: 201, startPoint y: 175, endPoint x: 152, endPoint y: 175, distance: 48.6
click at [152, 189] on h2 "@sarainfox" at bounding box center [221, 194] width 146 height 11
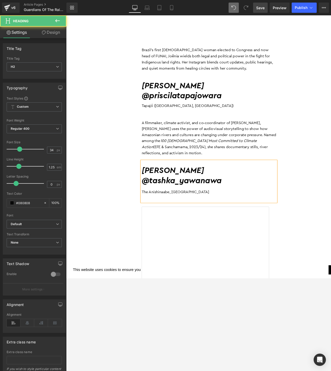
drag, startPoint x: 203, startPoint y: 186, endPoint x: 148, endPoint y: 186, distance: 54.7
click at [148, 186] on div "Tashka Yawanawá @tashka_yawanawa The Anishinaabe, Canada" at bounding box center [221, 195] width 146 height 44
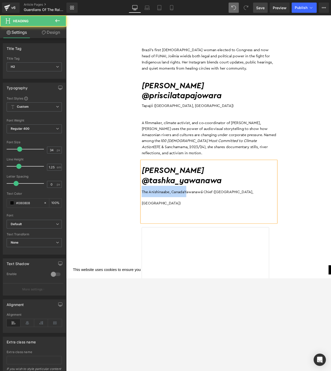
drag, startPoint x: 197, startPoint y: 187, endPoint x: 145, endPoint y: 188, distance: 52.2
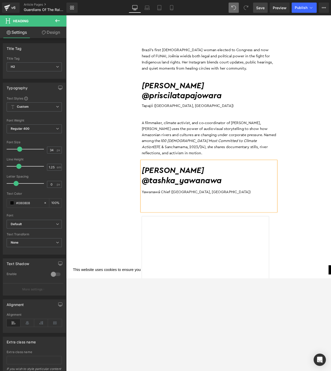
click at [176, 212] on div at bounding box center [221, 217] width 146 height 10
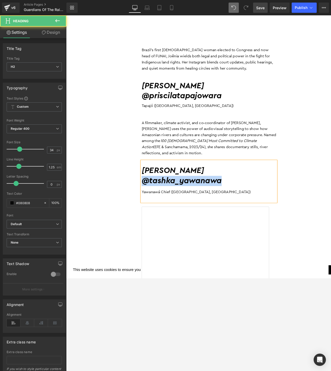
drag, startPoint x: 253, startPoint y: 175, endPoint x: 143, endPoint y: 176, distance: 110.0
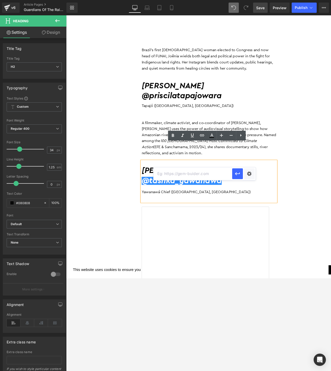
click at [195, 173] on input "text" at bounding box center [193, 173] width 79 height 13
paste input "https://www.instagram.com/tashka_yawanawa/?hl=en"
type input "https://www.instagram.com/tashka_yawanawa/?hl=en"
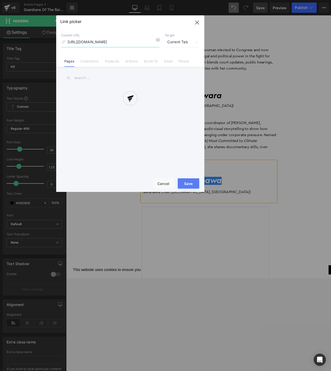
scroll to position [0, 2]
click at [174, 43] on span "Current Tab" at bounding box center [182, 42] width 35 height 10
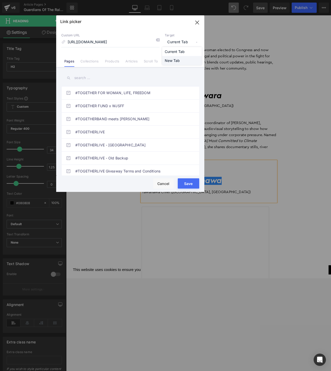
click at [175, 59] on li "New Tab" at bounding box center [182, 60] width 40 height 9
click at [193, 182] on button "Save" at bounding box center [188, 183] width 21 height 10
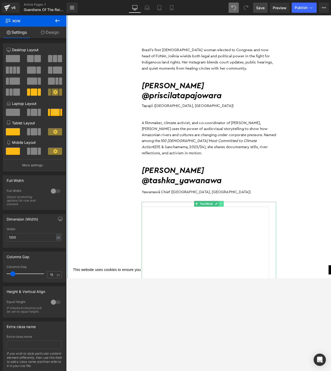
click at [234, 218] on icon at bounding box center [234, 219] width 1 height 2
click at [238, 218] on icon at bounding box center [236, 219] width 3 height 3
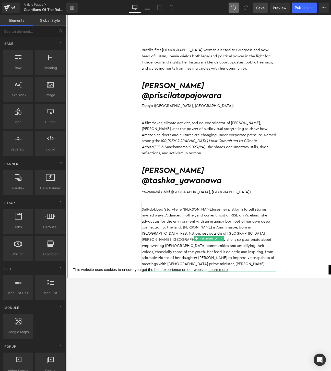
click at [231, 259] on p "Self-dubbed ‘storyteller’ Sarain Fox uses her platform to tell stories in myria…" at bounding box center [221, 254] width 146 height 65
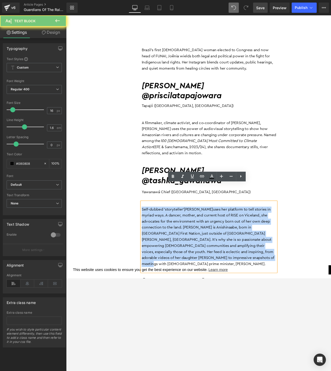
click at [231, 259] on p "Self-dubbed ‘storyteller’ Sarain Fox uses her platform to tell stories in myria…" at bounding box center [221, 254] width 146 height 65
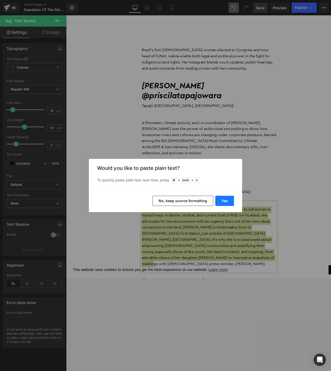
click at [228, 198] on button "Yes" at bounding box center [225, 201] width 19 height 10
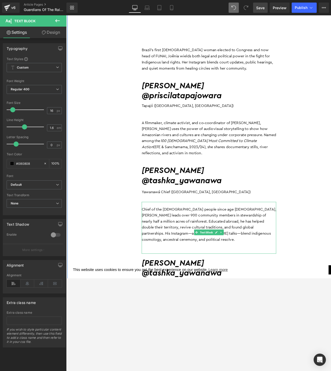
click at [272, 224] on p "Chief of the Yawanawá people since age 25, Tashka leads over 900 community memb…" at bounding box center [221, 241] width 146 height 39
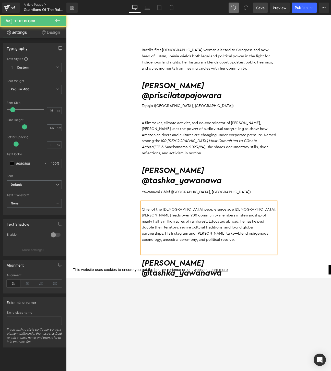
click at [160, 232] on p "Chief of the Yawanawá people since age 25, Tashka leads over 900 community memb…" at bounding box center [221, 241] width 146 height 39
click at [275, 226] on p "Chief of the Yawanawá people since age 25, Tashka leads over 900 community memb…" at bounding box center [221, 241] width 146 height 39
click at [179, 233] on p "Chief of the Yawanawá people since age 25, Tashka leads over 900 community memb…" at bounding box center [221, 241] width 146 height 39
click at [202, 236] on p "Chief of the Yawanawá people since age 25, Tashka leads over 900 community memb…" at bounding box center [221, 241] width 146 height 39
click at [195, 261] on p at bounding box center [221, 264] width 146 height 7
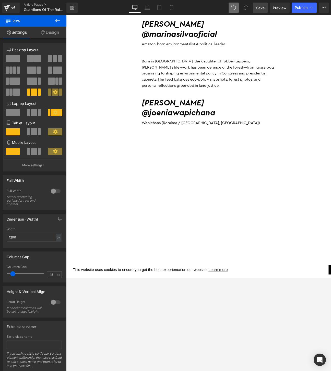
scroll to position [704, 0]
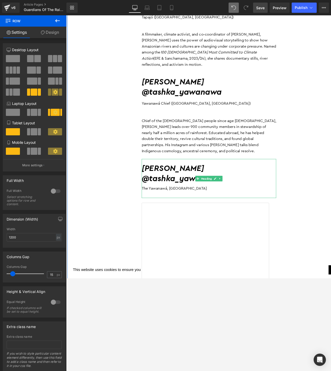
scroll to position [1109, 0]
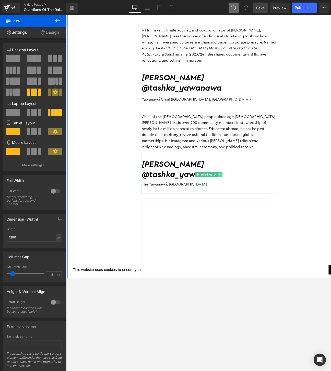
click at [233, 186] on icon at bounding box center [233, 187] width 3 height 3
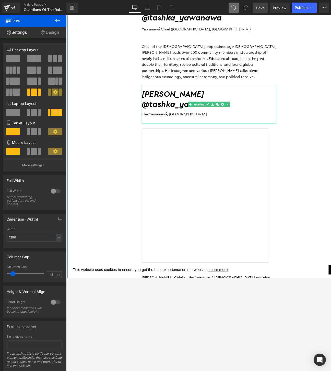
scroll to position [1180, 0]
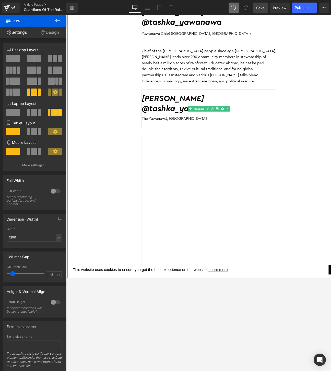
click at [225, 100] on h2 "Tashka Yawanawá @tashka_yawanawa" at bounding box center [221, 111] width 146 height 22
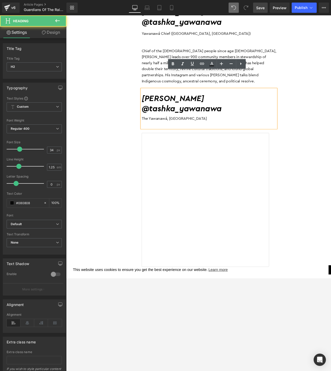
click at [225, 100] on h2 "Tashka Yawanawá @tashka_yawanawa" at bounding box center [221, 111] width 146 height 22
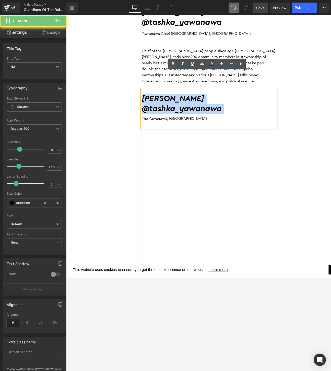
click at [225, 100] on h2 "Tashka Yawanawá @tashka_yawanawa" at bounding box center [221, 111] width 146 height 22
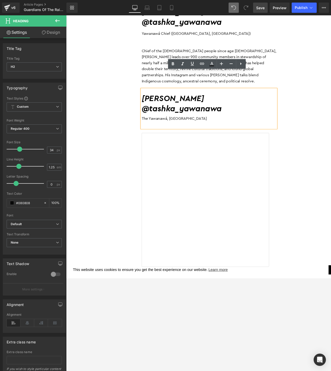
click at [241, 100] on h2 "Tashka Yawanawá @tashka_yawanawa" at bounding box center [221, 111] width 146 height 22
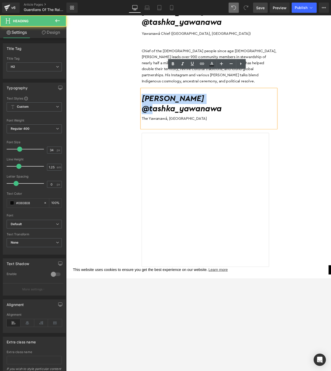
drag, startPoint x: 241, startPoint y: 85, endPoint x: 162, endPoint y: 85, distance: 78.2
click at [162, 100] on h2 "Tashka Yawanawá @tashka_yawanawa" at bounding box center [221, 111] width 146 height 22
paste div
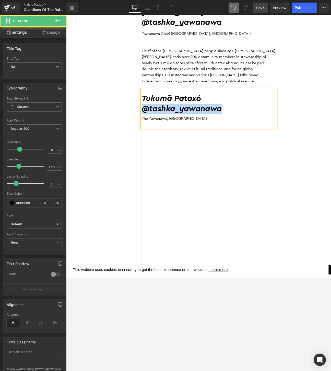
drag, startPoint x: 243, startPoint y: 100, endPoint x: 145, endPoint y: 101, distance: 98.4
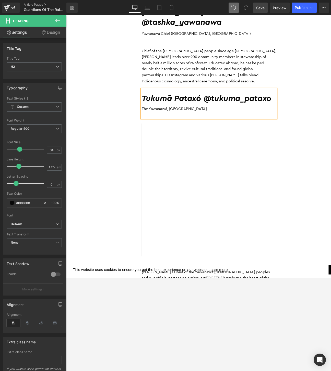
click at [217, 100] on h2 "Tukumã Pataxó @tukuma_pataxo" at bounding box center [221, 105] width 146 height 11
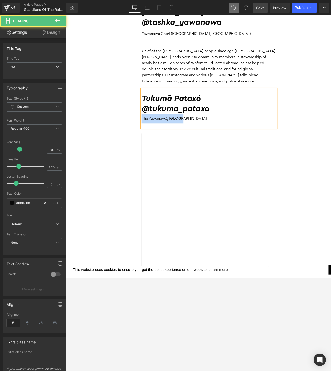
drag, startPoint x: 195, startPoint y: 103, endPoint x: 144, endPoint y: 104, distance: 50.6
drag, startPoint x: 229, startPoint y: 95, endPoint x: 180, endPoint y: 96, distance: 48.8
click at [180, 111] on h2 "@tukuma_pataxo" at bounding box center [221, 116] width 146 height 11
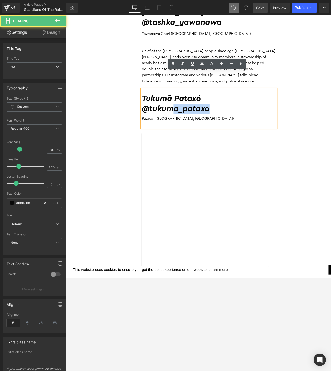
click at [230, 100] on h2 "Tukumã Pataxó" at bounding box center [221, 105] width 146 height 11
drag, startPoint x: 224, startPoint y: 98, endPoint x: 149, endPoint y: 98, distance: 75.2
click at [149, 111] on h2 "@tukuma_pataxo" at bounding box center [221, 116] width 146 height 11
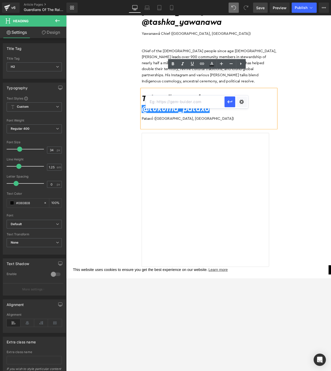
click at [184, 105] on input "text" at bounding box center [185, 101] width 79 height 13
paste input "https://www.instagram.com/tukuma_pataxo/?hl=en"
type input "https://www.instagram.com/tukuma_pataxo/?hl=en"
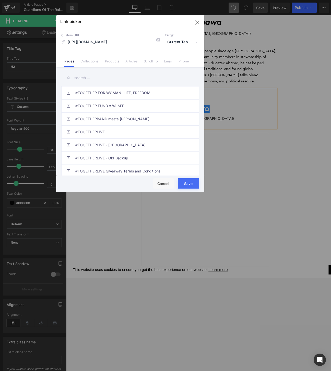
click at [184, 42] on span "Current Tab" at bounding box center [182, 42] width 35 height 10
click at [174, 60] on li "New Tab" at bounding box center [182, 60] width 40 height 9
click at [187, 181] on button "Save" at bounding box center [188, 183] width 21 height 10
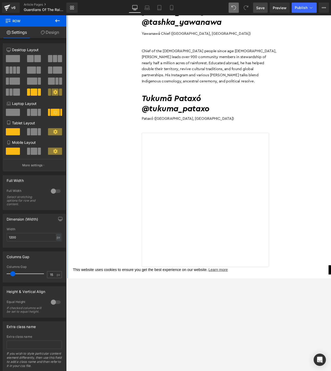
click at [236, 136] on link at bounding box center [234, 139] width 5 height 6
click at [237, 138] on icon at bounding box center [236, 139] width 3 height 3
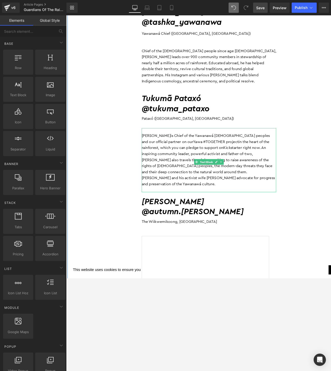
click at [257, 170] on p "Tashka Yawanawá is Chief of the Yawanawá Indigenous peoples and our official pa…" at bounding box center [221, 171] width 146 height 59
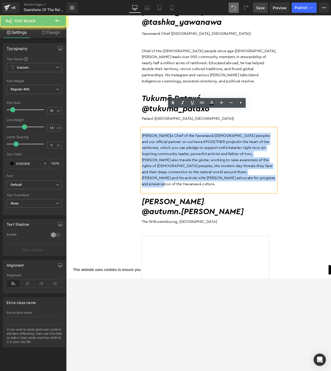
click at [257, 170] on p "Tashka Yawanawá is Chief of the Yawanawá Indigenous peoples and our official pa…" at bounding box center [221, 171] width 146 height 59
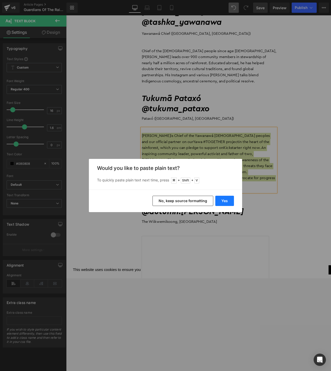
click at [227, 199] on button "Yes" at bounding box center [225, 201] width 19 height 10
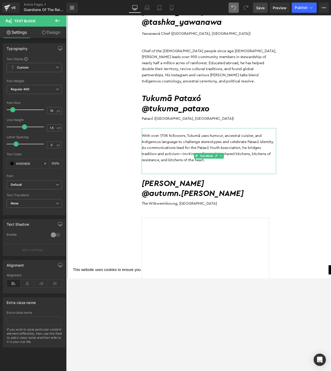
scroll to position [1202, 0]
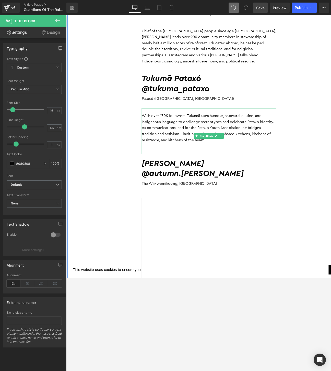
click at [270, 154] on p at bounding box center [221, 157] width 146 height 7
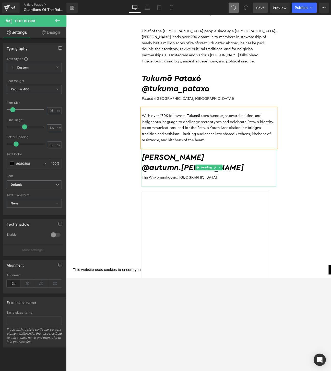
click at [152, 164] on h2 "Autumn Peltier" at bounding box center [221, 169] width 146 height 11
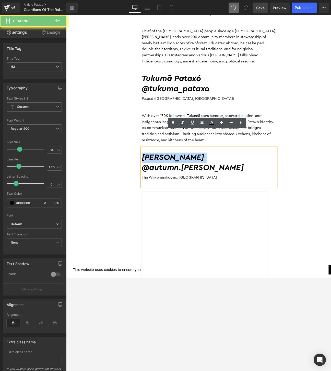
copy h2 "Autumn Peltier"
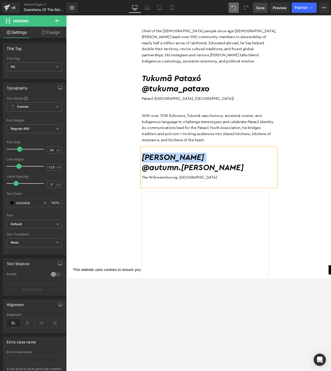
paste div
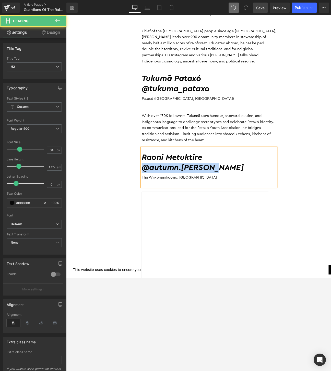
drag, startPoint x: 226, startPoint y: 159, endPoint x: 144, endPoint y: 159, distance: 82.3
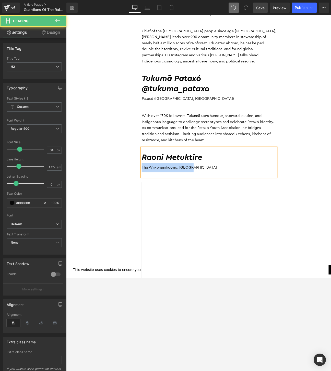
drag, startPoint x: 216, startPoint y: 160, endPoint x: 149, endPoint y: 160, distance: 66.7
click at [149, 175] on div "The Wiikwemikoong, Canada" at bounding box center [221, 180] width 146 height 10
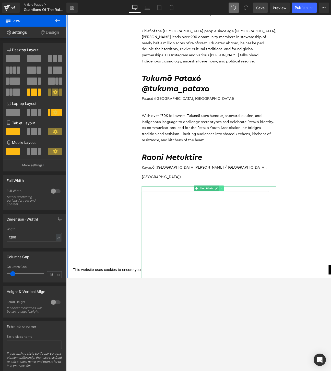
click at [235, 199] on link at bounding box center [234, 202] width 5 height 6
click at [236, 201] on icon at bounding box center [236, 202] width 3 height 3
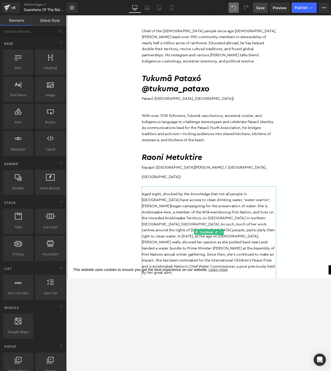
click at [217, 206] on p "Aged eight, shocked by the knowledge that not all people in Canada have access …" at bounding box center [221, 252] width 146 height 92
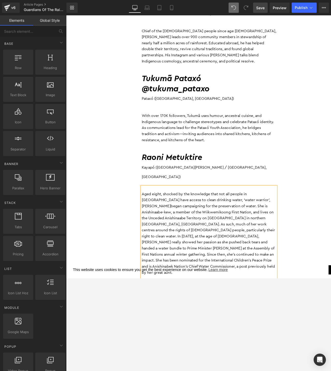
click at [217, 206] on p "Aged eight, shocked by the knowledge that not all people in Canada have access …" at bounding box center [221, 252] width 146 height 92
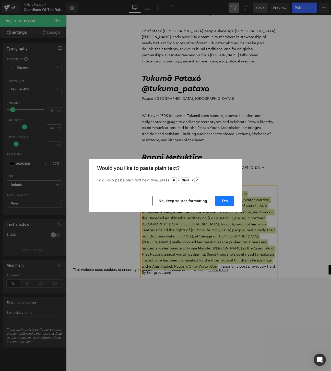
drag, startPoint x: 224, startPoint y: 202, endPoint x: 181, endPoint y: 199, distance: 42.8
click at [224, 202] on button "Yes" at bounding box center [225, 201] width 19 height 10
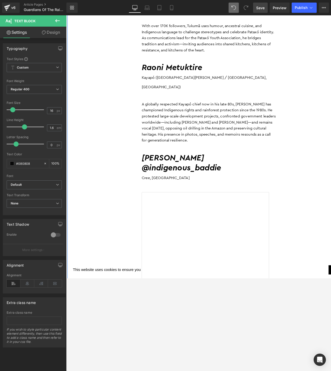
scroll to position [1335, 0]
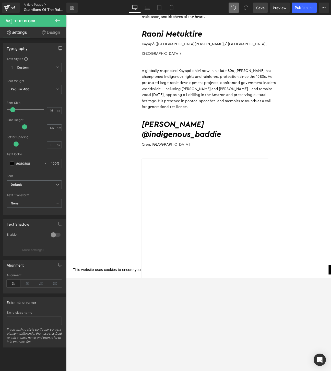
click at [210, 128] on h2 "Michelle Chubb @indigenous_baddie" at bounding box center [221, 139] width 146 height 22
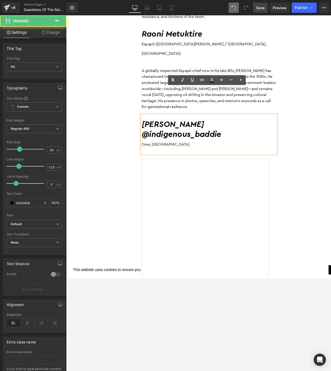
click at [214, 128] on h2 "Michelle Chubb @indigenous_baddie" at bounding box center [221, 139] width 146 height 22
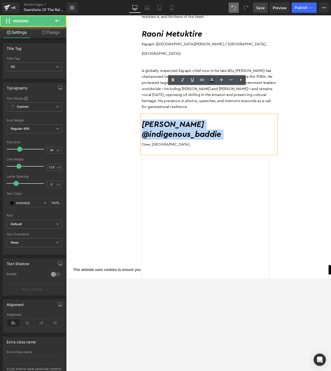
click at [214, 128] on h2 "Michelle Chubb @indigenous_baddie" at bounding box center [221, 139] width 146 height 22
paste div
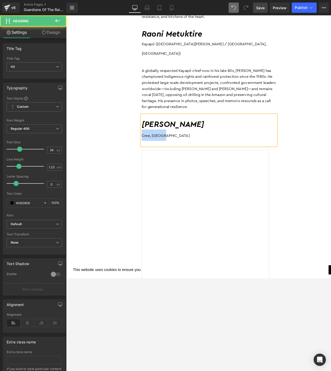
drag, startPoint x: 181, startPoint y: 119, endPoint x: 137, endPoint y: 119, distance: 44.0
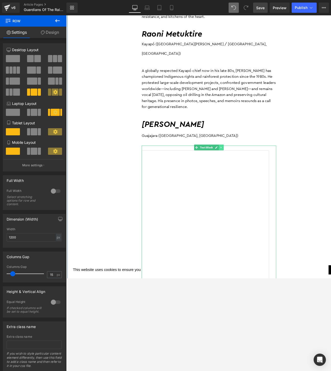
click at [236, 155] on link at bounding box center [234, 158] width 5 height 6
click at [238, 157] on icon at bounding box center [236, 158] width 3 height 3
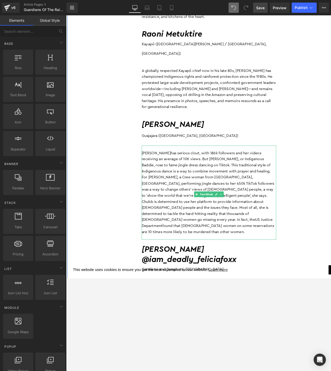
click at [212, 161] on p "Michelle Chubb has serious clout, with 186k followers and her videos receiving …" at bounding box center [221, 207] width 146 height 92
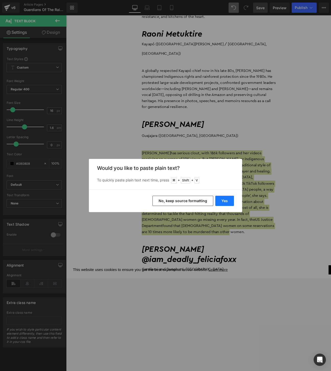
click at [227, 205] on button "Yes" at bounding box center [225, 201] width 19 height 10
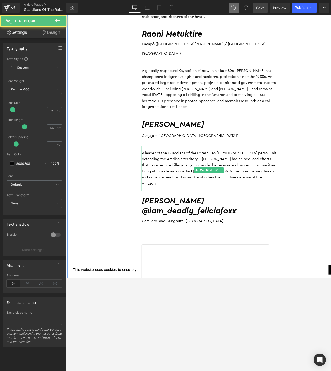
click at [203, 162] on p "A leader of the Guardians of the Forest—an Indigenous patrol unit defending the…" at bounding box center [221, 180] width 146 height 39
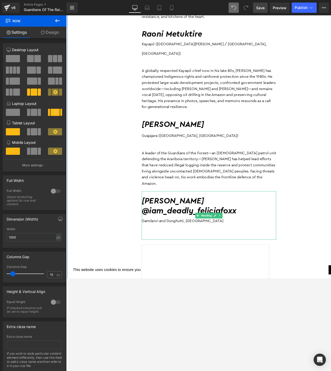
click at [205, 211] on h2 "Felicia Foxx @iam_deadly_feliciafoxx" at bounding box center [221, 222] width 146 height 22
click at [197, 211] on h2 "Felicia Foxx @iam_deadly_feliciafoxx" at bounding box center [221, 222] width 146 height 22
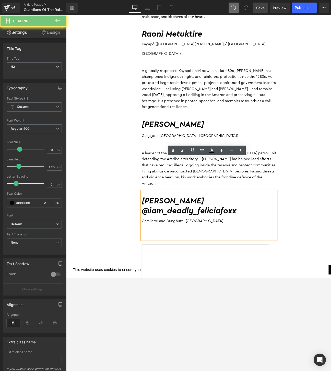
click at [197, 211] on h2 "Felicia Foxx @iam_deadly_feliciafoxx" at bounding box center [221, 222] width 146 height 22
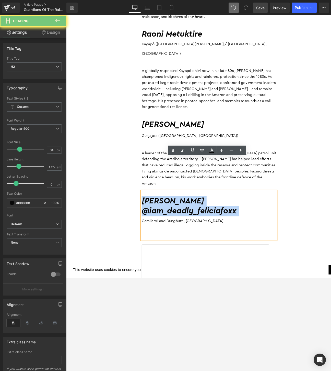
click at [197, 211] on h2 "Felicia Foxx @iam_deadly_feliciafoxx" at bounding box center [221, 222] width 146 height 22
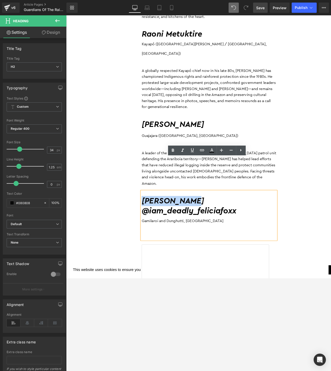
drag, startPoint x: 167, startPoint y: 179, endPoint x: 148, endPoint y: 179, distance: 19.7
click at [148, 206] on div "Felicia Foxx @iam_deadly_feliciafoxx Gamilaroi and Dunghutti, Australia" at bounding box center [221, 232] width 146 height 52
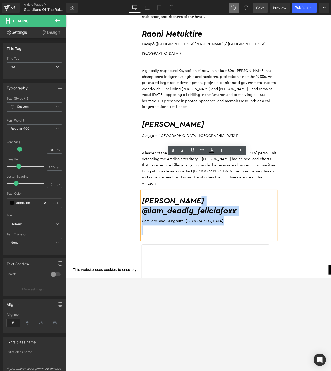
paste div
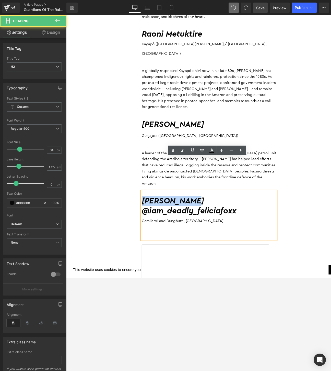
drag, startPoint x: 208, startPoint y: 178, endPoint x: 149, endPoint y: 179, distance: 59.1
click at [149, 211] on h2 "Felicia Foxx @iam_deadly_feliciafoxx" at bounding box center [221, 222] width 146 height 22
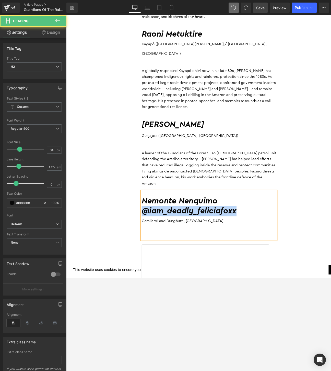
drag, startPoint x: 256, startPoint y: 190, endPoint x: 141, endPoint y: 190, distance: 115.6
drag, startPoint x: 243, startPoint y: 193, endPoint x: 119, endPoint y: 193, distance: 124.0
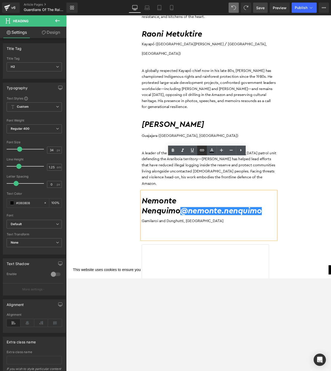
scroll to position [0, 0]
click at [204, 243] on div at bounding box center [221, 248] width 146 height 10
drag, startPoint x: 240, startPoint y: 187, endPoint x: 148, endPoint y: 187, distance: 92.1
click at [148, 211] on h2 "Nemonte Nenquimo @nemonte.nenquimo" at bounding box center [221, 222] width 146 height 22
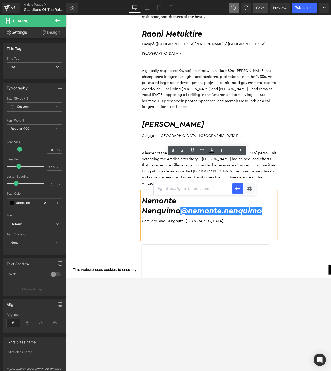
click at [188, 190] on input "text" at bounding box center [193, 188] width 79 height 13
paste input "https://www.instagram.com/nemonte.nenquimo/"
type input "https://www.instagram.com/nemonte.nenquimo/"
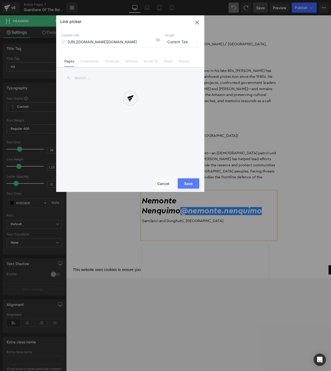
click at [176, 44] on div at bounding box center [130, 103] width 148 height 176
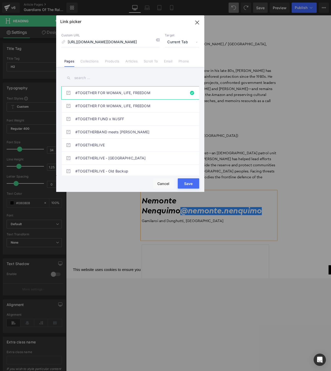
click at [177, 43] on span "Current Tab" at bounding box center [182, 42] width 35 height 10
click at [177, 60] on li "New Tab" at bounding box center [182, 60] width 40 height 9
click at [187, 182] on button "Save" at bounding box center [188, 183] width 21 height 10
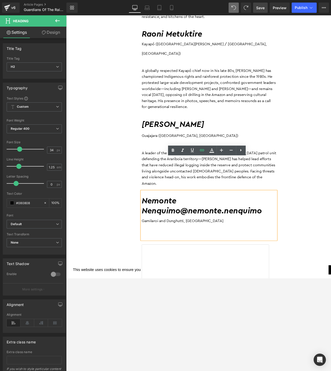
click at [221, 232] on div "Gamilaroi and Dunghutti, Australia" at bounding box center [221, 237] width 146 height 10
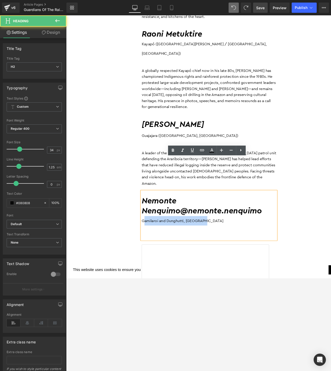
drag, startPoint x: 222, startPoint y: 198, endPoint x: 150, endPoint y: 199, distance: 72.6
click at [150, 232] on div "Gamilaroi and Dunghutti, Australia" at bounding box center [221, 237] width 146 height 10
drag, startPoint x: 228, startPoint y: 196, endPoint x: 231, endPoint y: 200, distance: 5.5
click at [231, 206] on div "Nemonte Nenquimo @nemonte.nenquimo Gamilaroi and Dunghutti, Australia" at bounding box center [221, 232] width 146 height 52
click at [231, 232] on div "Gamilaroi and Dunghutti, Australia" at bounding box center [221, 237] width 146 height 10
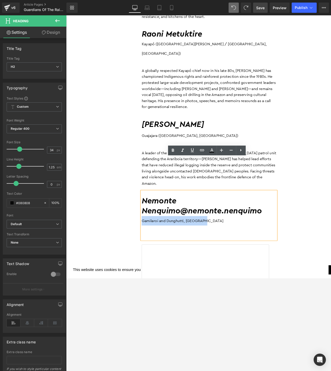
drag, startPoint x: 219, startPoint y: 201, endPoint x: 148, endPoint y: 202, distance: 71.3
click at [148, 232] on div "Gamilaroi and Dunghutti, Australia" at bounding box center [221, 237] width 146 height 10
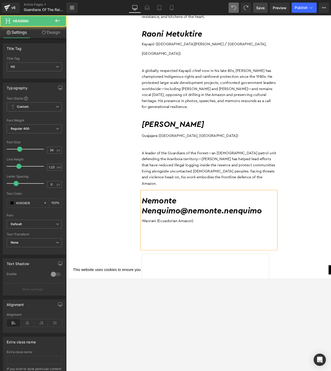
click at [160, 253] on div at bounding box center [221, 258] width 146 height 10
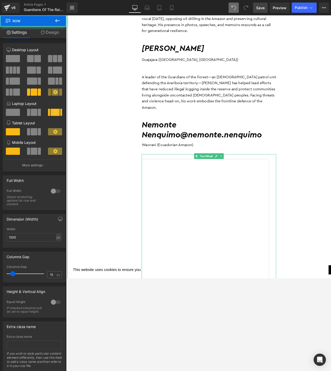
scroll to position [1425, 0]
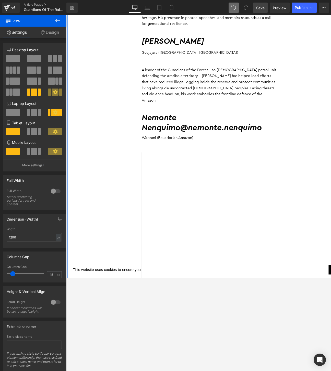
click at [235, 158] on icon at bounding box center [234, 159] width 3 height 3
click at [235, 157] on link at bounding box center [236, 160] width 5 height 6
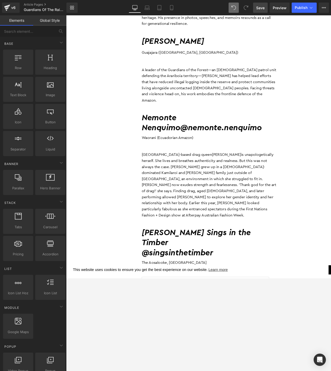
click at [198, 163] on p "Sydney-based drag queen Felicia Foxx is unapologetically herself. She lives and…" at bounding box center [221, 199] width 146 height 72
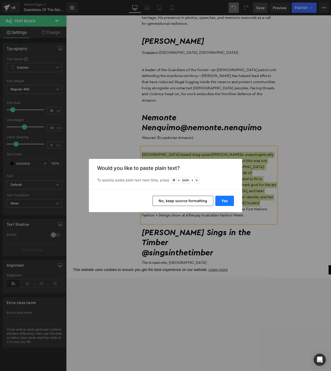
click at [230, 200] on button "Yes" at bounding box center [225, 201] width 19 height 10
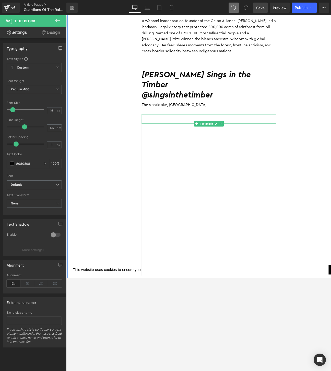
scroll to position [1569, 0]
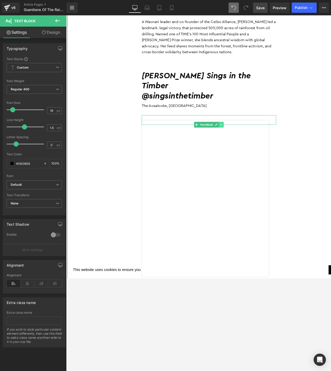
click at [235, 132] on icon at bounding box center [234, 133] width 3 height 3
click at [238, 132] on icon at bounding box center [236, 133] width 3 height 3
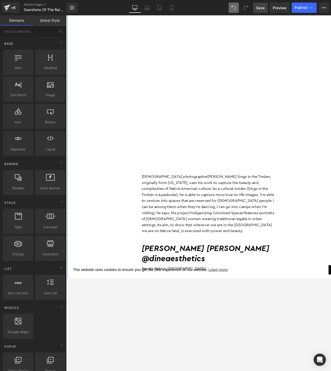
scroll to position [1745, 0]
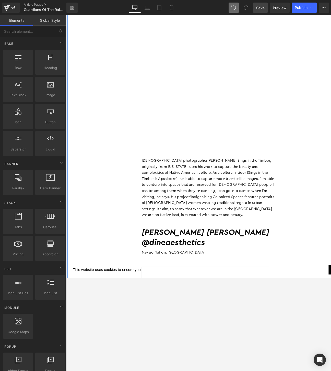
click at [200, 169] on p "US-based photographer Adam Sings in the Timber , originally from Montana, uses …" at bounding box center [221, 201] width 146 height 65
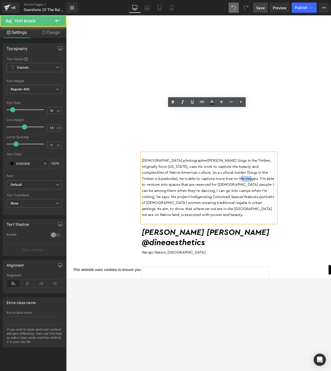
click at [200, 169] on p "US-based photographer Adam Sings in the Timber , originally from Montana, uses …" at bounding box center [221, 201] width 146 height 65
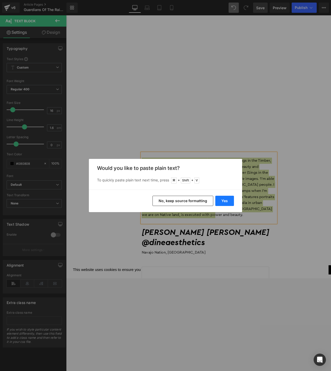
click at [225, 202] on button "Yes" at bounding box center [225, 201] width 19 height 10
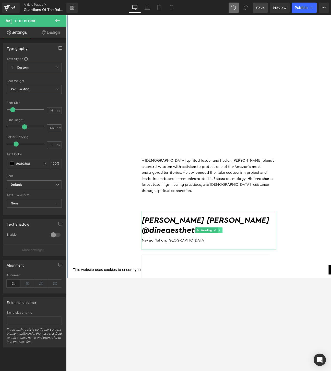
click at [234, 246] on icon at bounding box center [233, 247] width 3 height 3
click at [234, 245] on link at bounding box center [235, 248] width 5 height 6
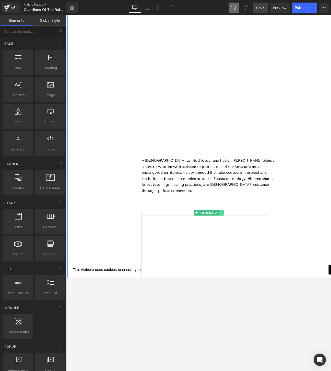
click at [234, 226] on link at bounding box center [234, 229] width 5 height 6
click at [237, 227] on icon at bounding box center [236, 228] width 3 height 3
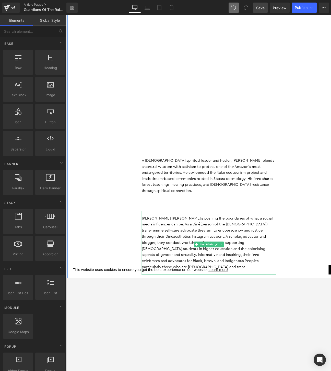
click at [235, 239] on span "(person of the Navajos), trans-femme self-care advocate they aim to encourage j…" at bounding box center [216, 264] width 137 height 50
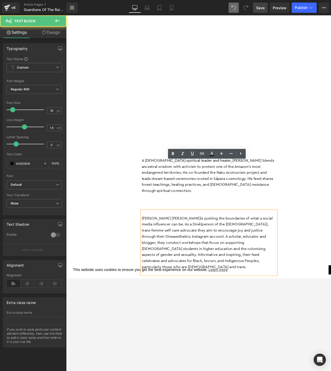
click at [235, 232] on p "Charlie Amáyá Scott is pushing the boundaries of what a social media influencer…" at bounding box center [221, 261] width 146 height 59
click at [318, 228] on div "By Jessica Jurkschat 27 August 2025 Heading The Amazon is home to hundreds of I…" at bounding box center [221, 301] width 307 height 3603
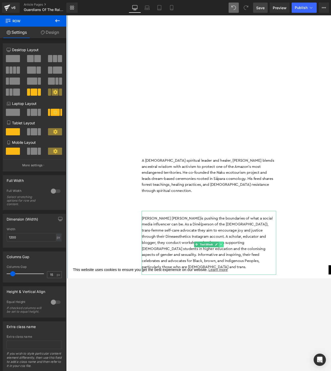
click at [235, 260] on link at bounding box center [234, 263] width 5 height 6
click at [237, 262] on icon at bounding box center [236, 263] width 3 height 3
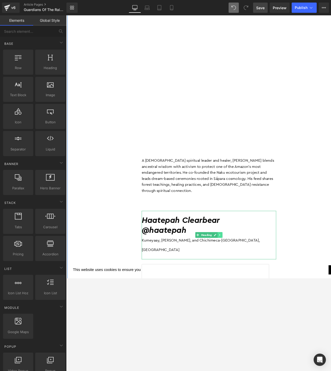
click at [233, 250] on link at bounding box center [232, 253] width 5 height 6
click at [234, 250] on link at bounding box center [235, 253] width 5 height 6
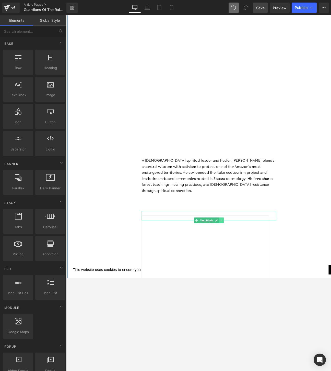
click at [235, 234] on link at bounding box center [234, 237] width 5 height 6
click at [236, 234] on link at bounding box center [236, 237] width 5 height 6
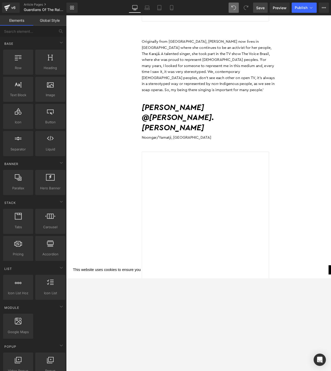
scroll to position [2698, 0]
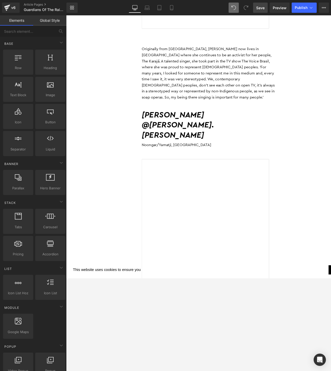
click at [221, 118] on h2 "Brooke Blurton" at bounding box center [221, 123] width 146 height 11
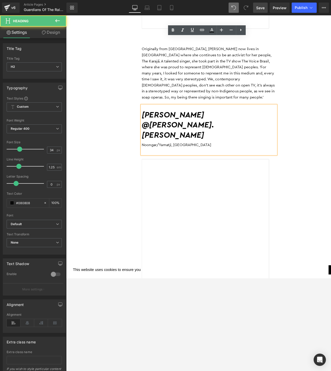
click at [197, 129] on h2 "@brooke.blurton" at bounding box center [221, 140] width 146 height 22
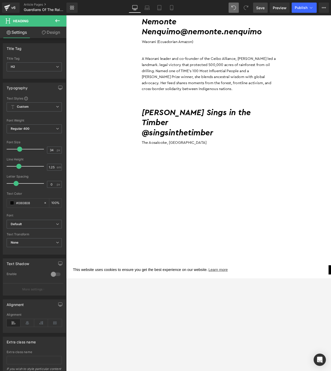
scroll to position [1532, 0]
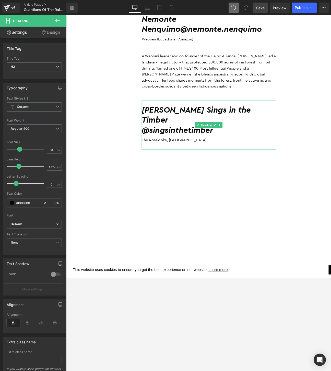
click at [153, 113] on h2 "Adam Sings in the Timber" at bounding box center [221, 124] width 146 height 22
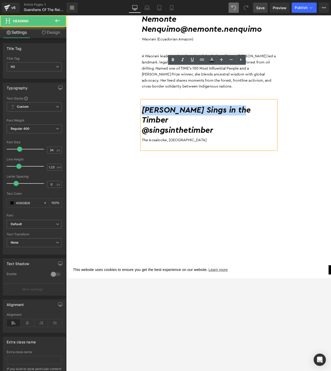
drag, startPoint x: 260, startPoint y: 80, endPoint x: 129, endPoint y: 80, distance: 131.2
paste div
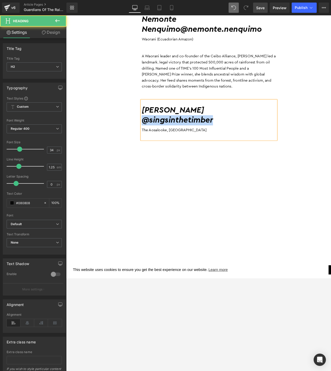
drag, startPoint x: 239, startPoint y: 95, endPoint x: 145, endPoint y: 95, distance: 94.1
drag, startPoint x: 231, startPoint y: 91, endPoint x: 147, endPoint y: 91, distance: 84.9
click at [148, 108] on div "Manari Ushigua @manariushigua The Aosalooke, US" at bounding box center [221, 129] width 146 height 42
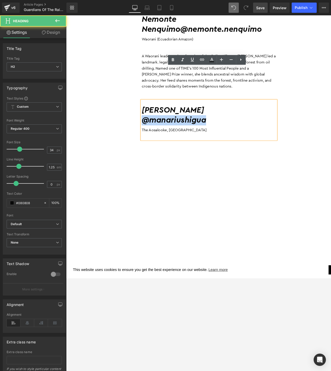
click at [148, 108] on div "Manari Ushigua @manariushigua The Aosalooke, US" at bounding box center [221, 129] width 146 height 42
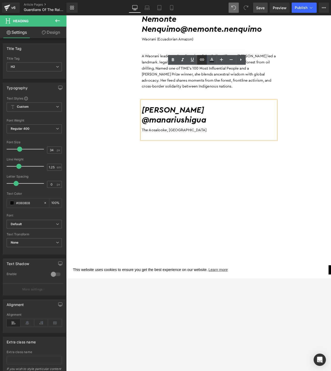
click at [224, 106] on input "text" at bounding box center [206, 105] width 79 height 13
paste input "https://www.instagram.com/manariushigua/following/"
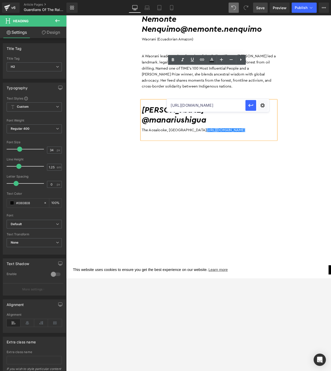
scroll to position [0, 30]
drag, startPoint x: 223, startPoint y: 106, endPoint x: 262, endPoint y: 106, distance: 38.6
click at [262, 106] on div "https://www.instagram.com/manariushigua/following/" at bounding box center [218, 105] width 102 height 13
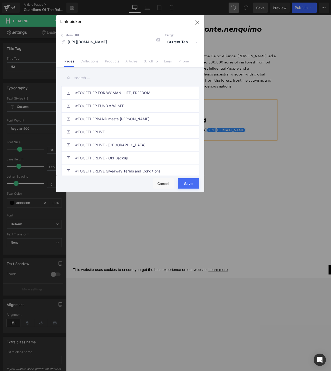
click at [171, 42] on span "Current Tab" at bounding box center [182, 42] width 35 height 10
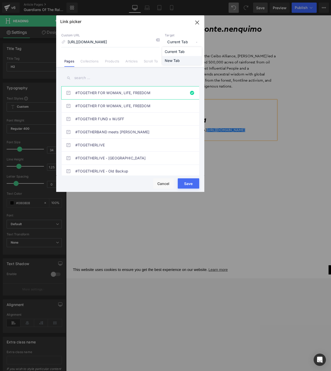
click at [175, 62] on li "New Tab" at bounding box center [182, 60] width 40 height 9
click at [191, 184] on button "Save" at bounding box center [188, 183] width 21 height 10
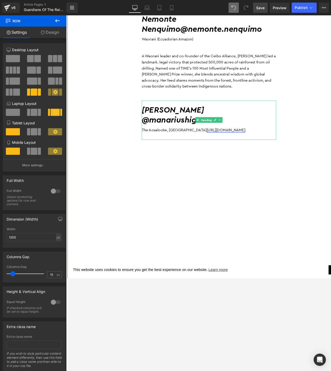
click at [218, 138] on link "https://gem-3910432.net" at bounding box center [239, 140] width 42 height 4
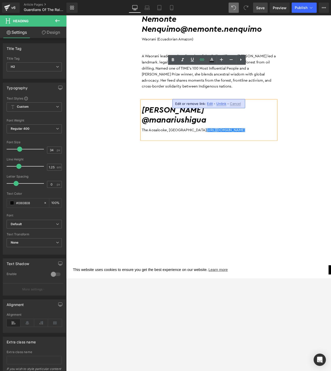
click at [222, 124] on h2 "@manariushigua" at bounding box center [221, 129] width 146 height 11
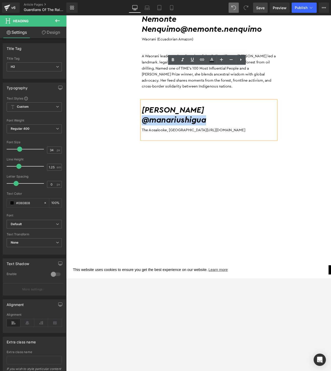
drag, startPoint x: 232, startPoint y: 93, endPoint x: 146, endPoint y: 93, distance: 85.4
click at [190, 94] on input "text" at bounding box center [185, 97] width 79 height 13
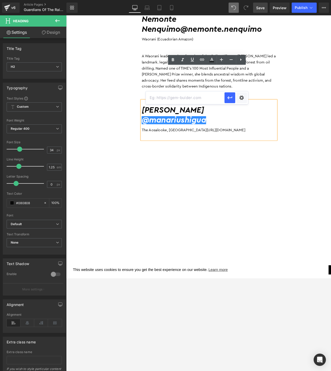
paste input "https://www.instagram.com/manariushigua"
type input "https://www.instagram.com/manariushigua"
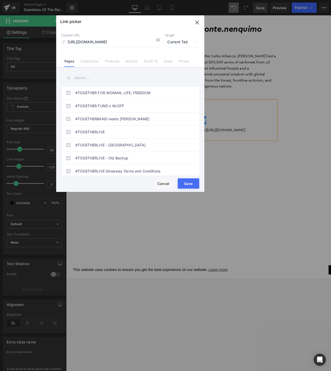
click at [179, 43] on span "Current Tab" at bounding box center [182, 42] width 35 height 10
click at [178, 59] on li "New Tab" at bounding box center [182, 60] width 40 height 9
click at [188, 184] on button "Save" at bounding box center [188, 183] width 21 height 10
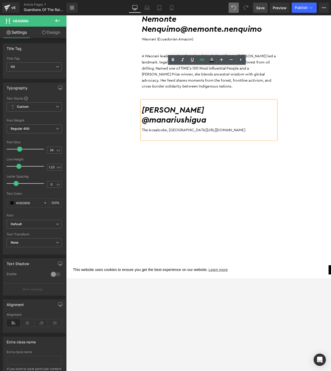
click at [242, 134] on div "The Aosalooke, US https://gem-3910432.net" at bounding box center [221, 139] width 146 height 10
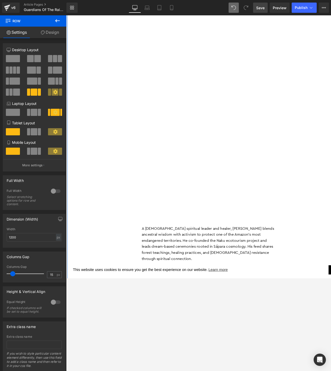
click at [177, 158] on div "The Amazon is home to hundreds of Indigenous nations whose voices have protecte…" at bounding box center [220, 317] width 153 height 3450
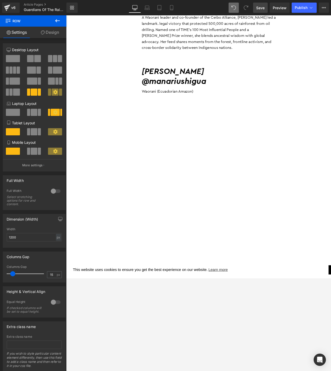
scroll to position [1567, 0]
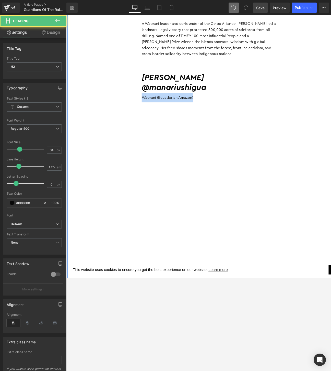
drag, startPoint x: 128, startPoint y: 68, endPoint x: 131, endPoint y: 67, distance: 3.8
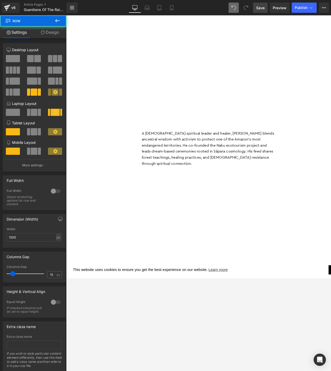
scroll to position [1782, 0]
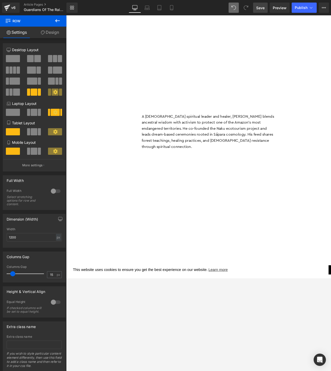
click at [255, 122] on p "A Sápara spiritual leader and healer, Manari blends ancestral wisdom with activ…" at bounding box center [221, 141] width 146 height 39
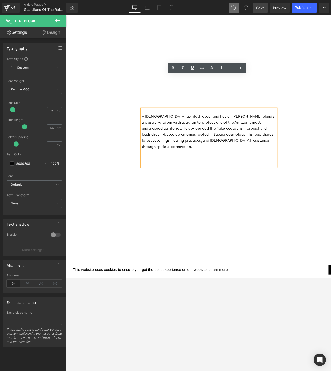
click at [284, 122] on p "A Sápara spiritual leader and healer, Manari blends ancestral wisdom with activ…" at bounding box center [221, 141] width 146 height 39
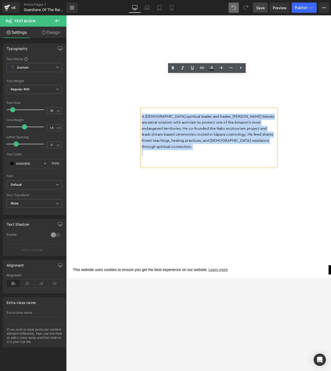
drag, startPoint x: 284, startPoint y: 118, endPoint x: 149, endPoint y: 89, distance: 138.2
click at [149, 122] on p "A Sápara spiritual leader and healer, Manari blends ancestral wisdom with activ…" at bounding box center [221, 141] width 146 height 39
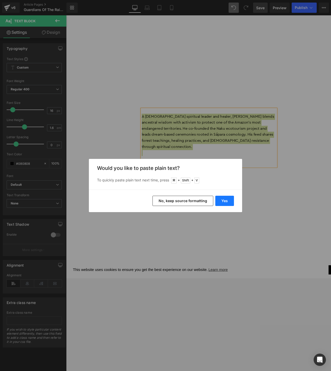
click at [225, 198] on button "Yes" at bounding box center [225, 201] width 19 height 10
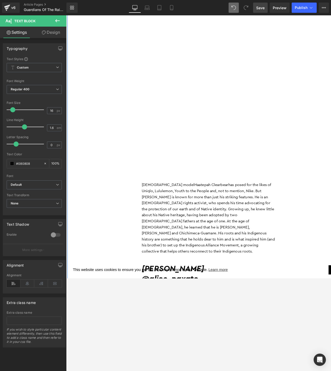
scroll to position [1934, 0]
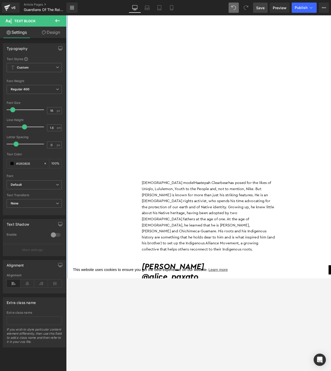
click at [254, 193] on p "22-year-old model Haatepah Clearbear has posed for the likes of Uniqlo, Lululem…" at bounding box center [221, 232] width 146 height 78
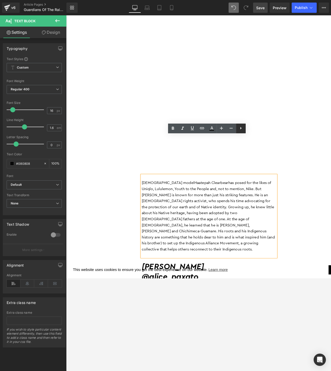
click at [245, 128] on link at bounding box center [241, 129] width 10 height 10
click at [251, 129] on icon at bounding box center [251, 128] width 6 height 6
click at [326, 181] on div "By Jessica Jurkschat 27 August 2025 Heading The Amazon is home to hundreds of I…" at bounding box center [221, 42] width 307 height 3461
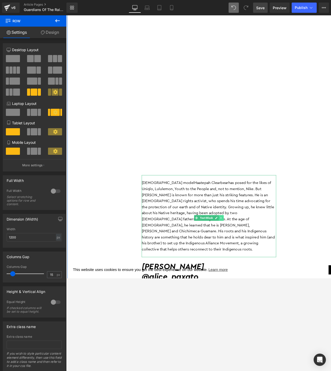
click at [234, 231] on link at bounding box center [234, 234] width 5 height 6
click at [238, 233] on icon at bounding box center [236, 234] width 3 height 3
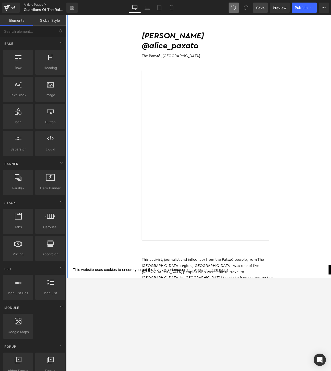
scroll to position [1831, 0]
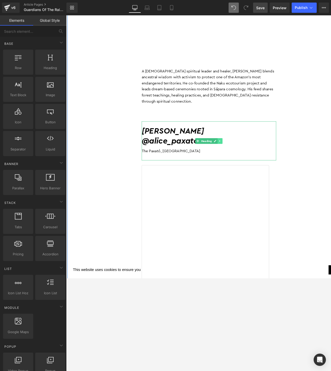
click at [231, 148] on link at bounding box center [232, 151] width 5 height 6
click at [237, 148] on link at bounding box center [235, 151] width 5 height 6
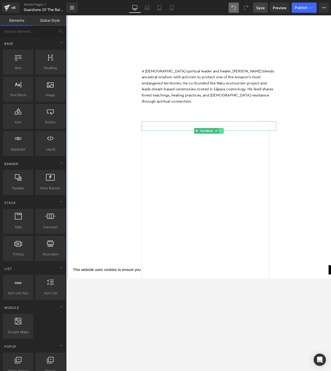
click at [234, 139] on icon at bounding box center [234, 140] width 3 height 3
click at [236, 139] on icon at bounding box center [236, 140] width 3 height 3
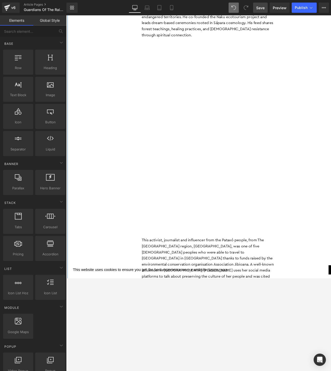
scroll to position [1945, 0]
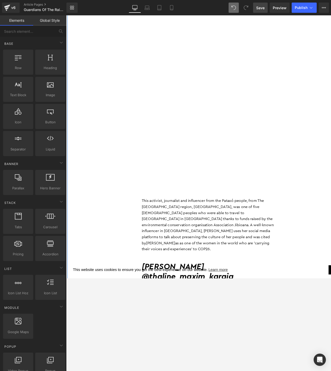
click at [211, 208] on div "This activist, journalist and influencer from the Pataxó people, from The Atlan…" at bounding box center [221, 242] width 146 height 69
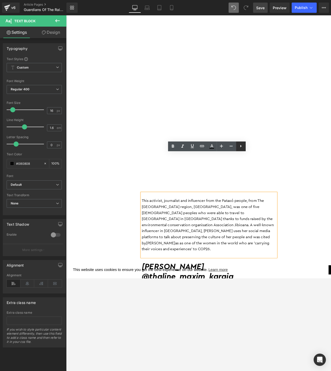
click at [251, 148] on icon at bounding box center [251, 146] width 6 height 6
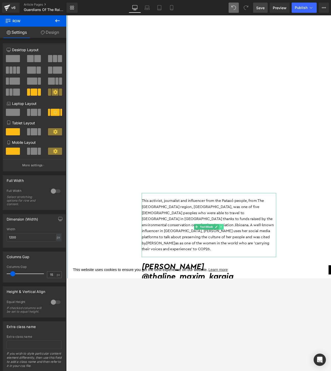
click at [236, 243] on icon at bounding box center [234, 244] width 3 height 3
click at [236, 243] on icon at bounding box center [236, 244] width 3 height 3
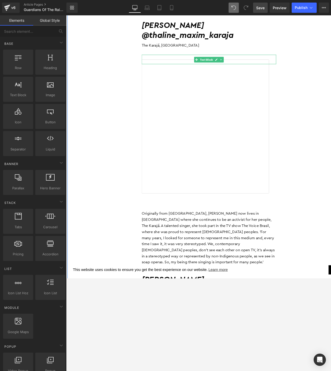
scroll to position [1921, 0]
